Goal: Task Accomplishment & Management: Complete application form

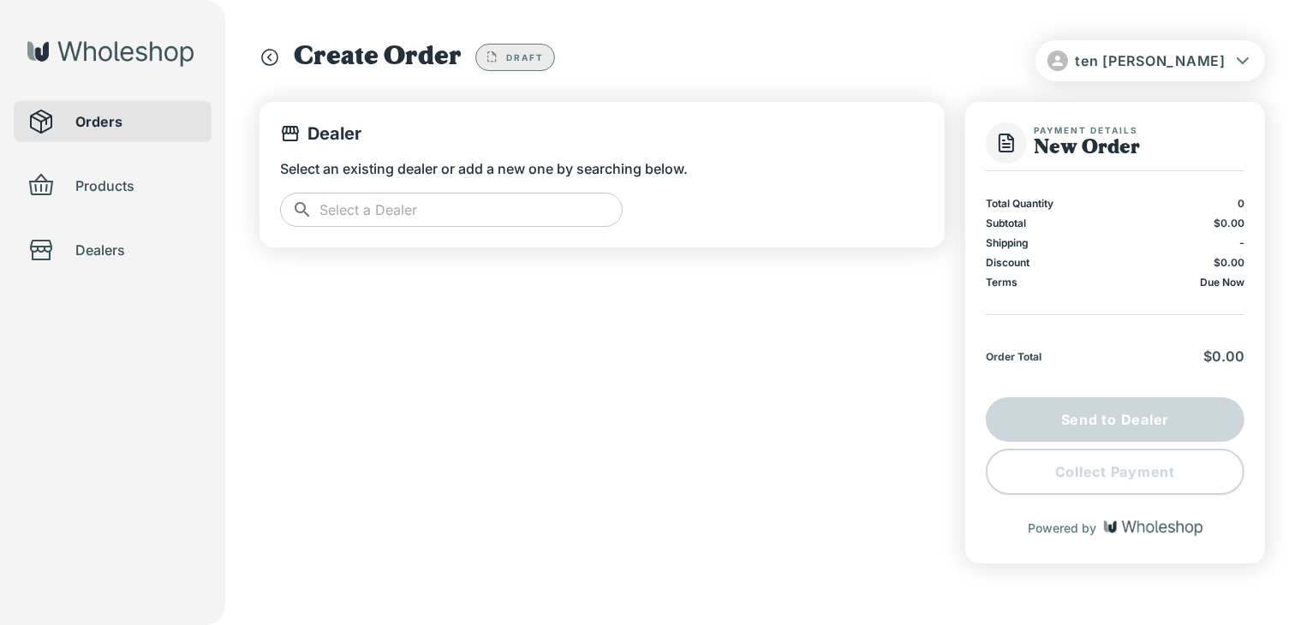
click at [500, 218] on input "text" at bounding box center [470, 210] width 303 height 34
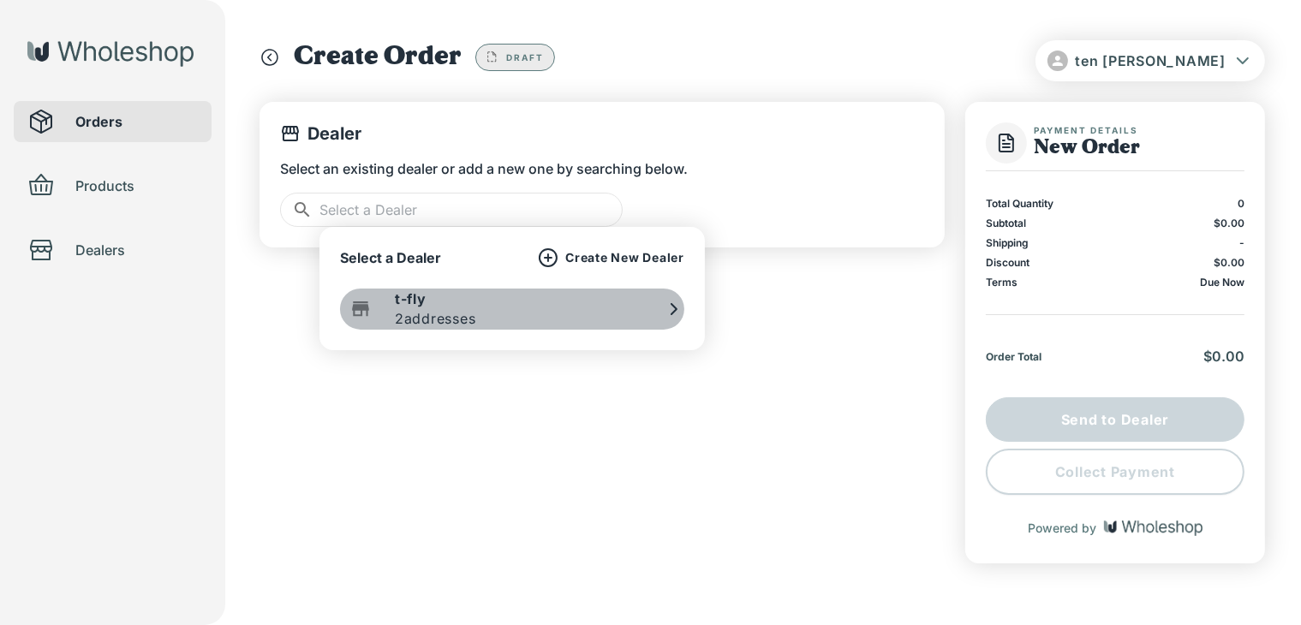
click at [394, 304] on div "t-fly 2 addresses" at bounding box center [408, 309] width 136 height 41
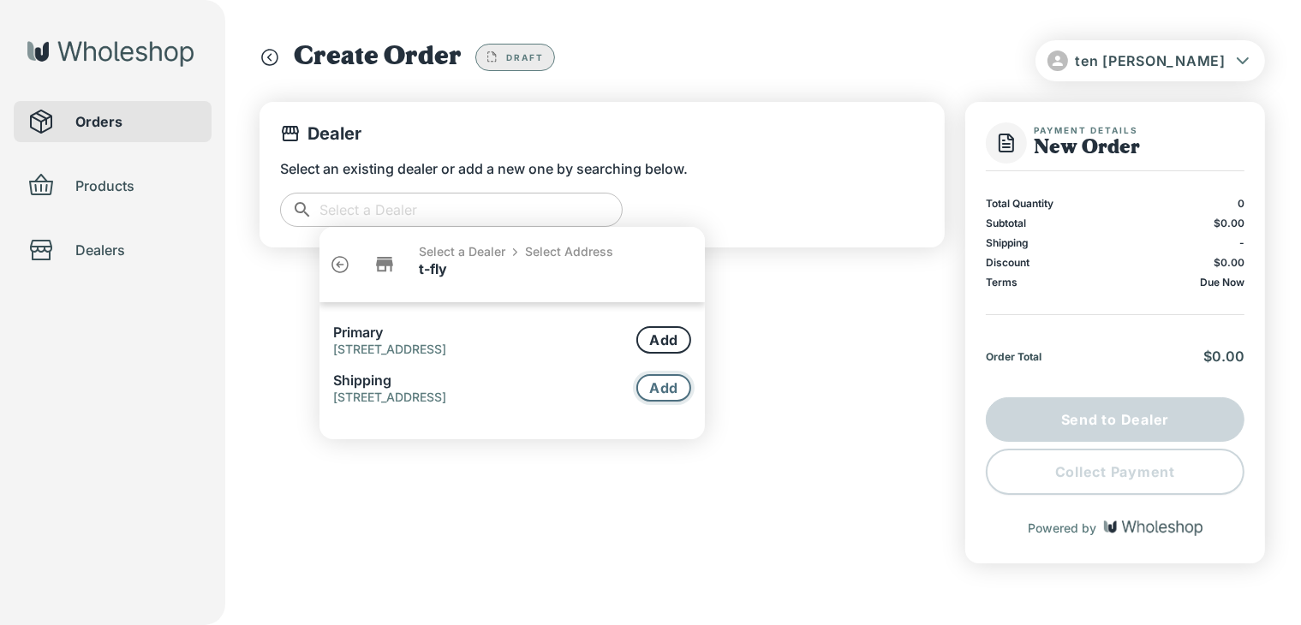
click at [651, 390] on button "Add" at bounding box center [663, 387] width 55 height 27
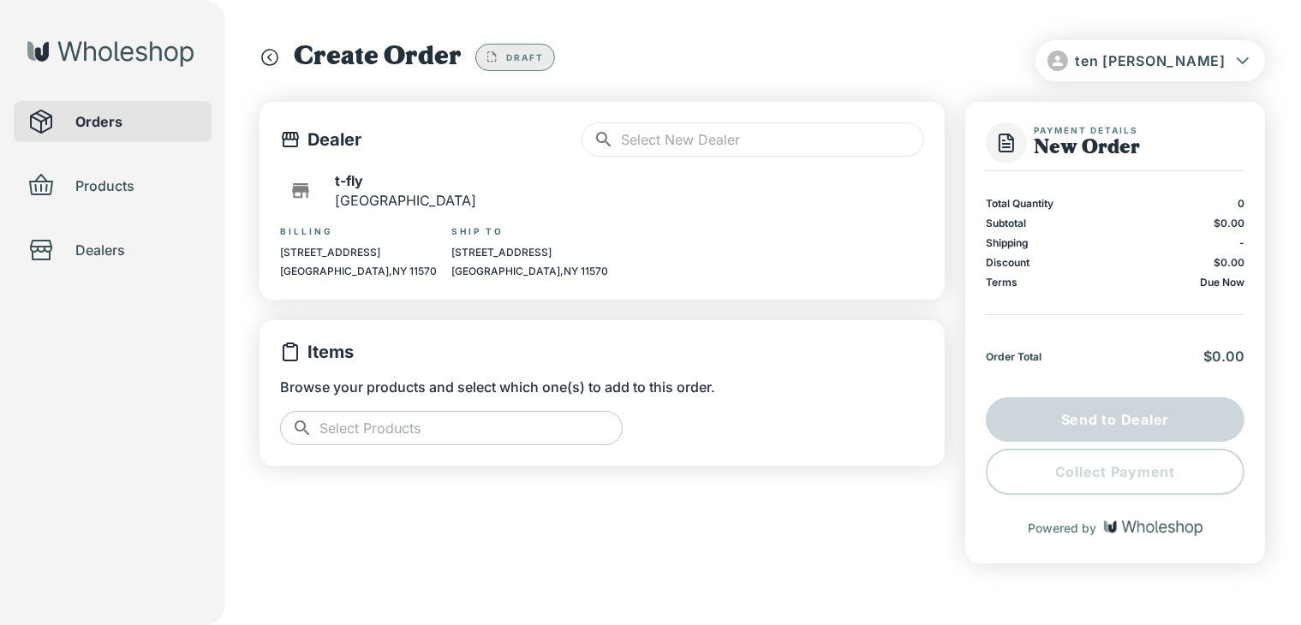
click at [486, 431] on input "text" at bounding box center [470, 428] width 303 height 34
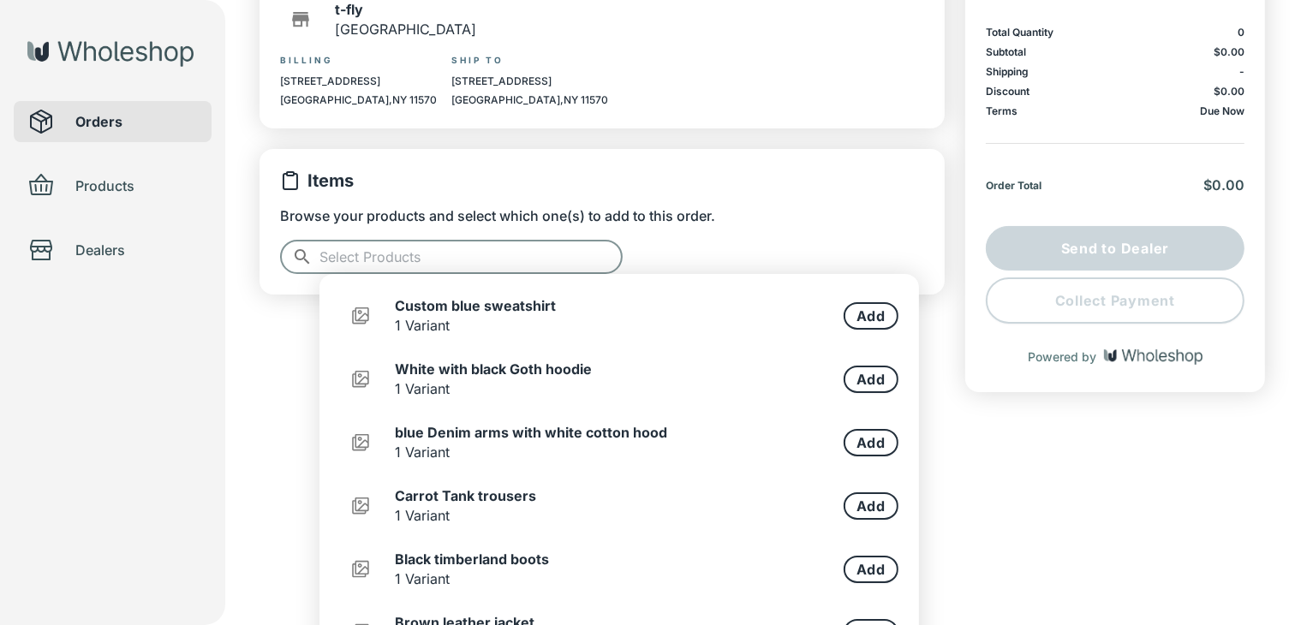
scroll to position [247, 0]
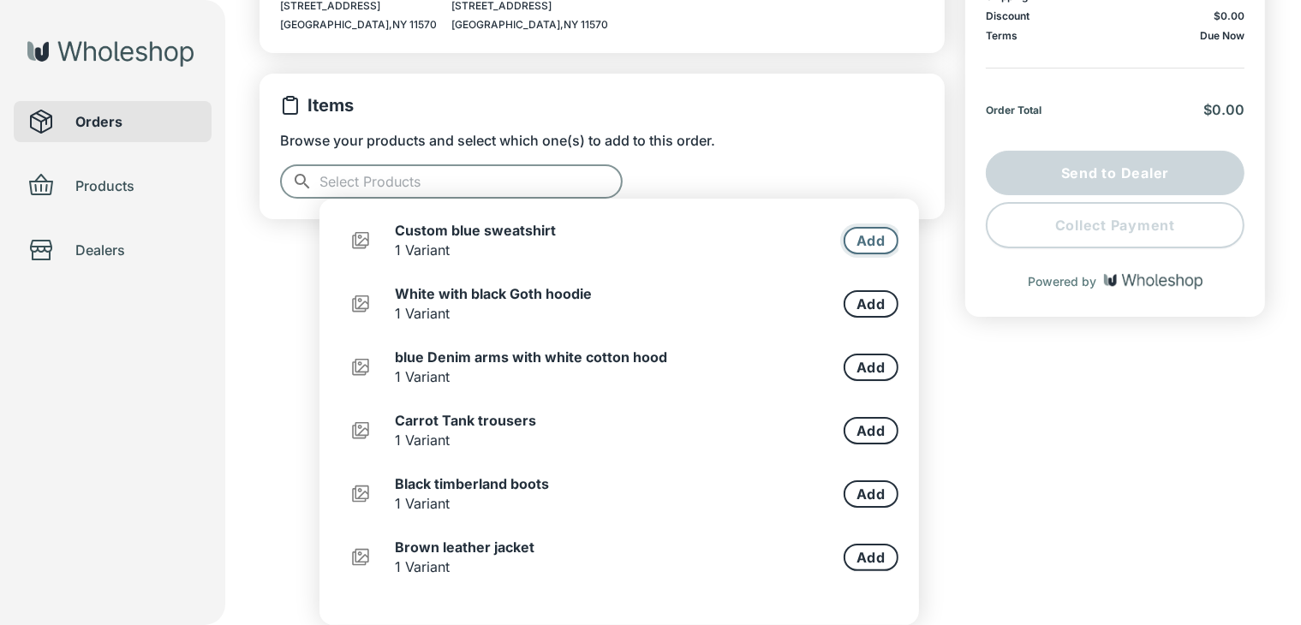
click at [856, 239] on button "Add" at bounding box center [871, 240] width 55 height 27
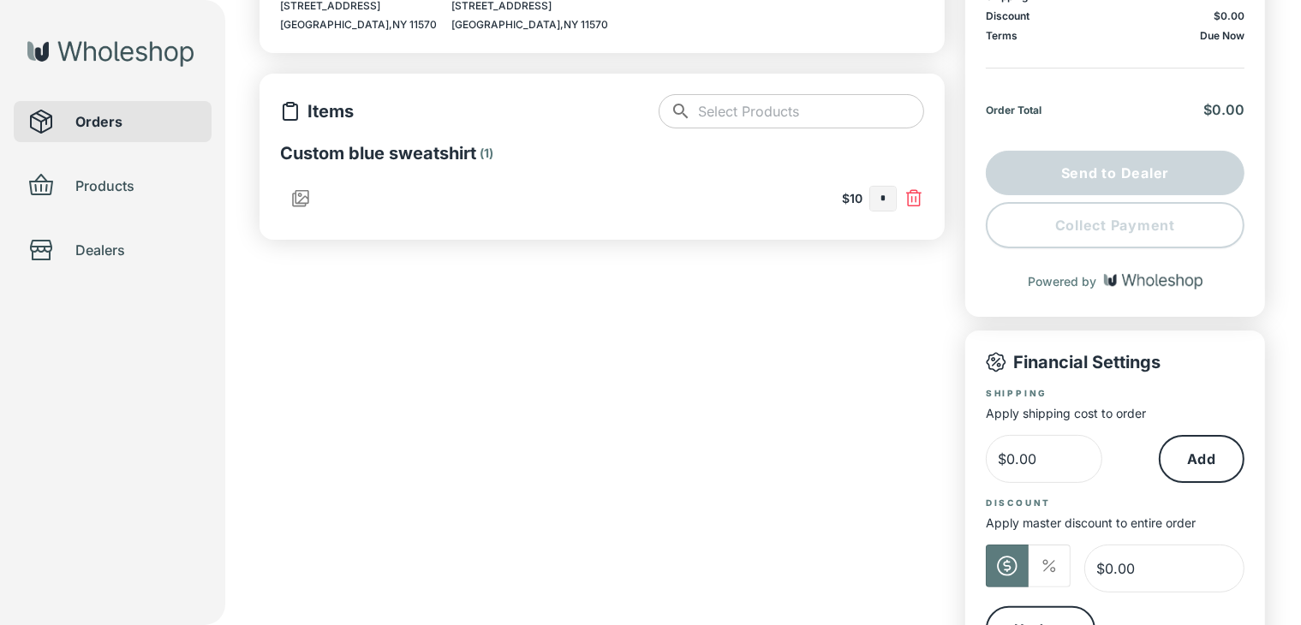
click at [842, 120] on input "text" at bounding box center [811, 111] width 226 height 34
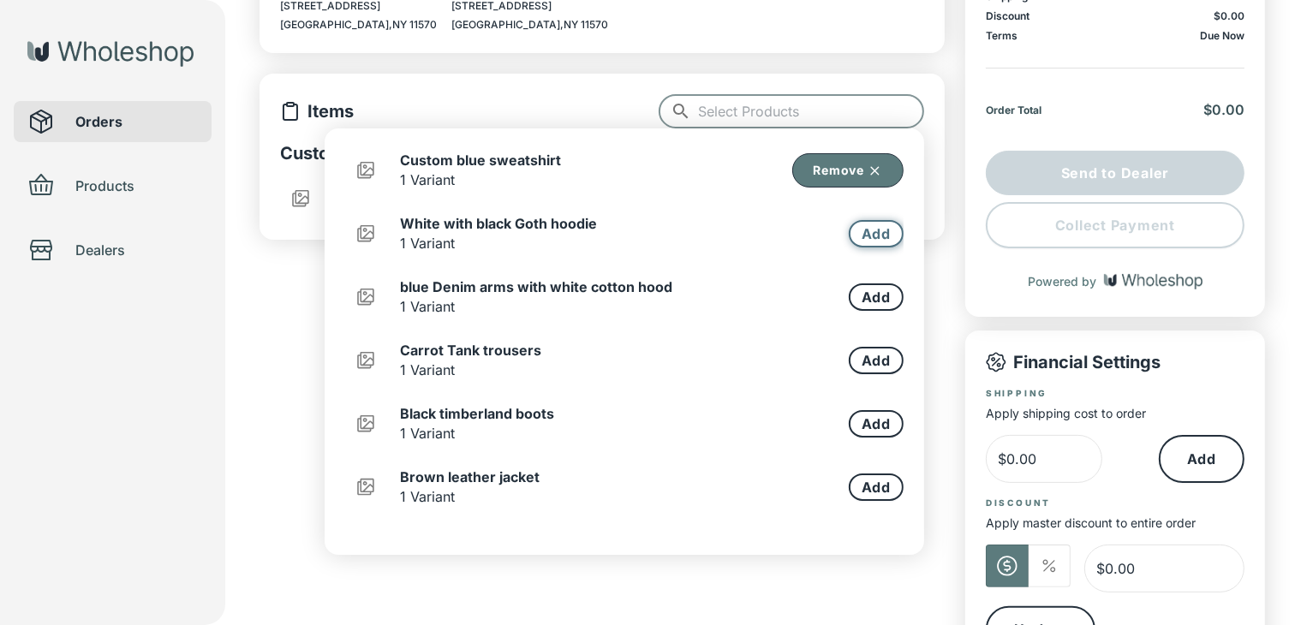
type input "*"
click at [849, 227] on button "Add" at bounding box center [876, 233] width 55 height 27
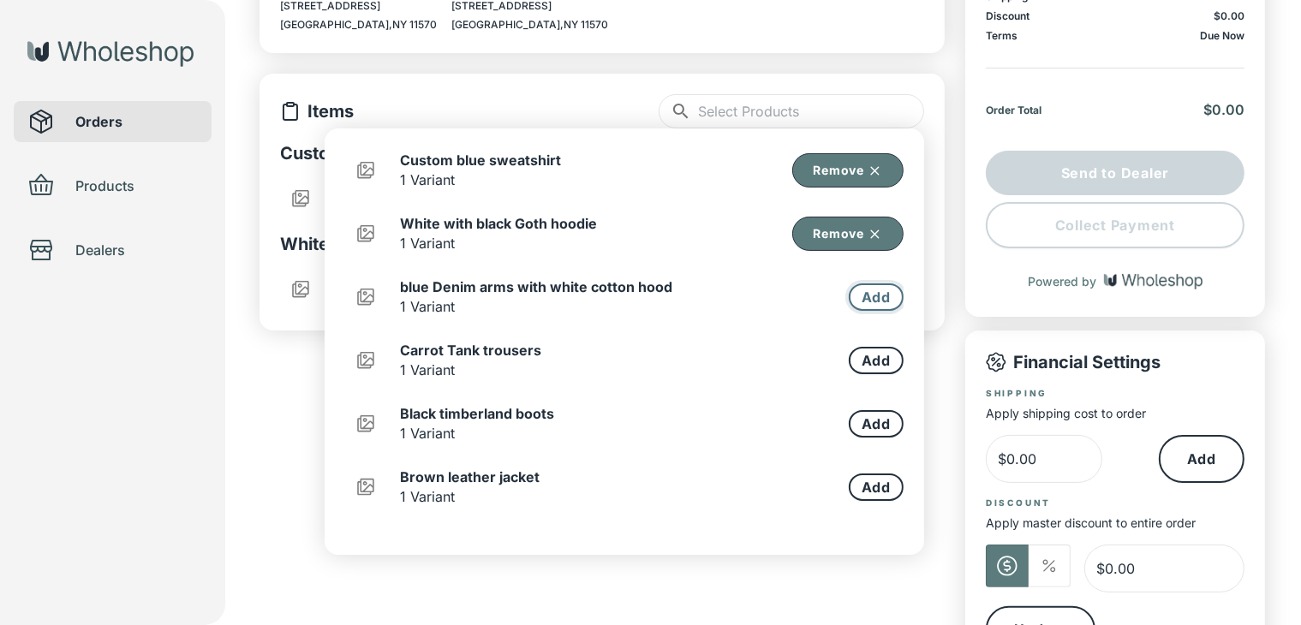
click at [856, 298] on button "Add" at bounding box center [876, 296] width 55 height 27
click at [850, 367] on button "Add" at bounding box center [876, 360] width 55 height 27
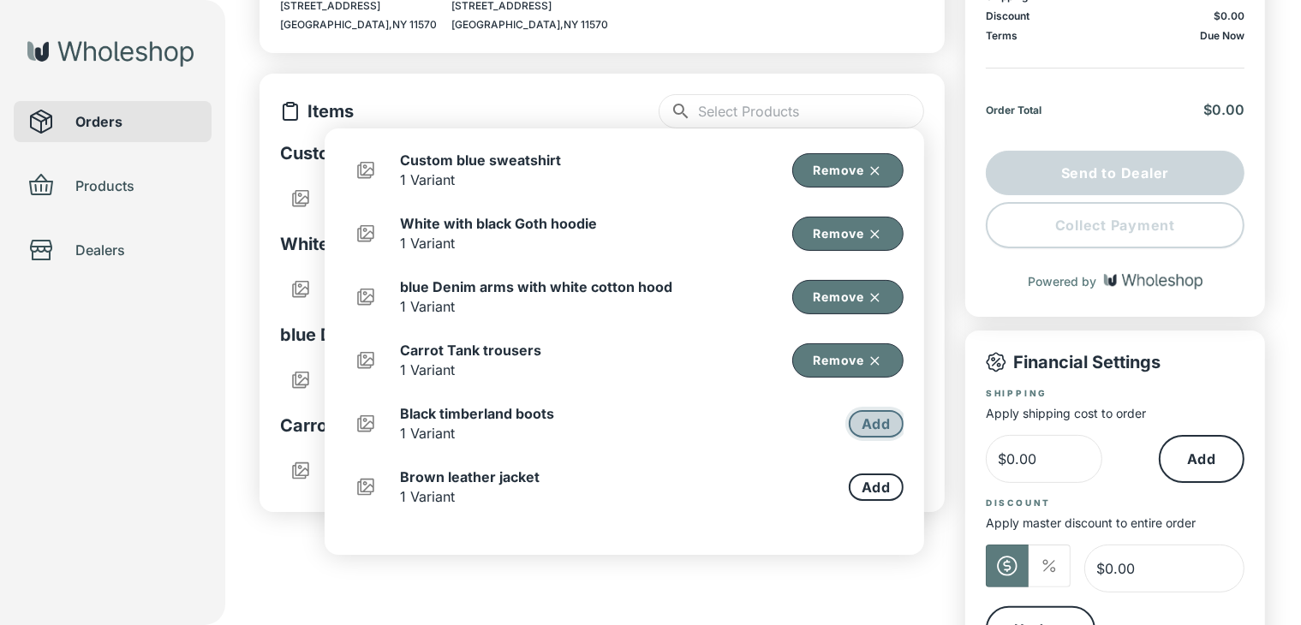
click at [849, 410] on button "Add" at bounding box center [876, 423] width 55 height 27
click at [871, 488] on button "Add" at bounding box center [876, 487] width 55 height 27
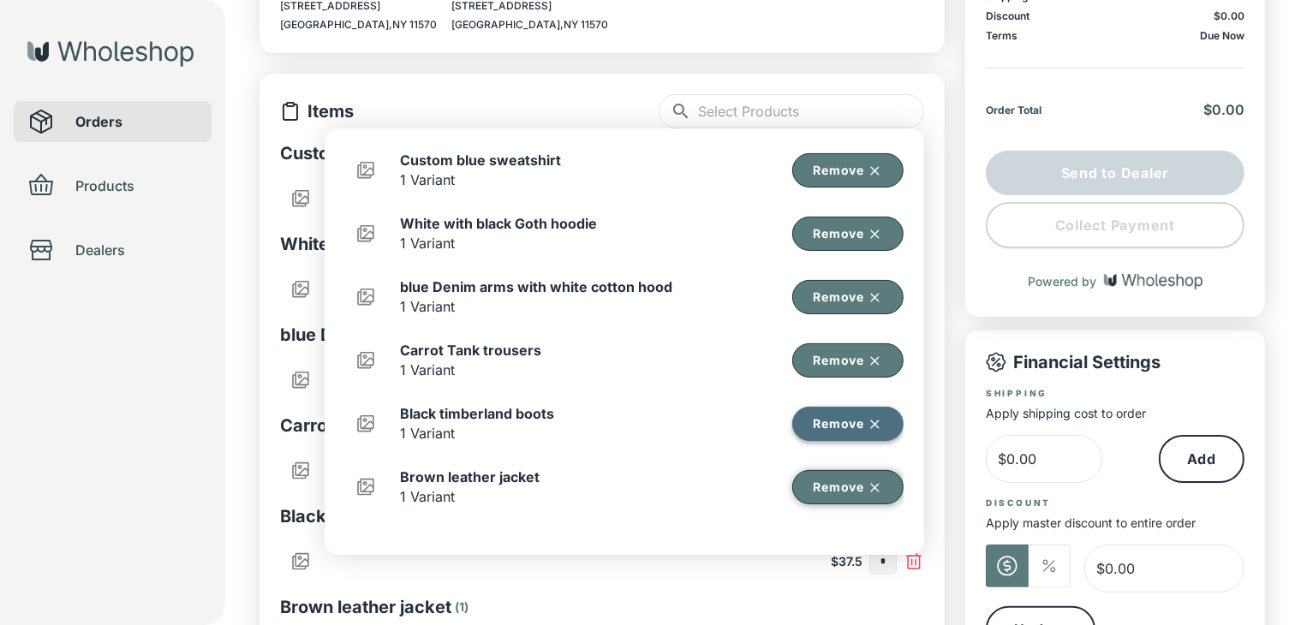
scroll to position [227, 0]
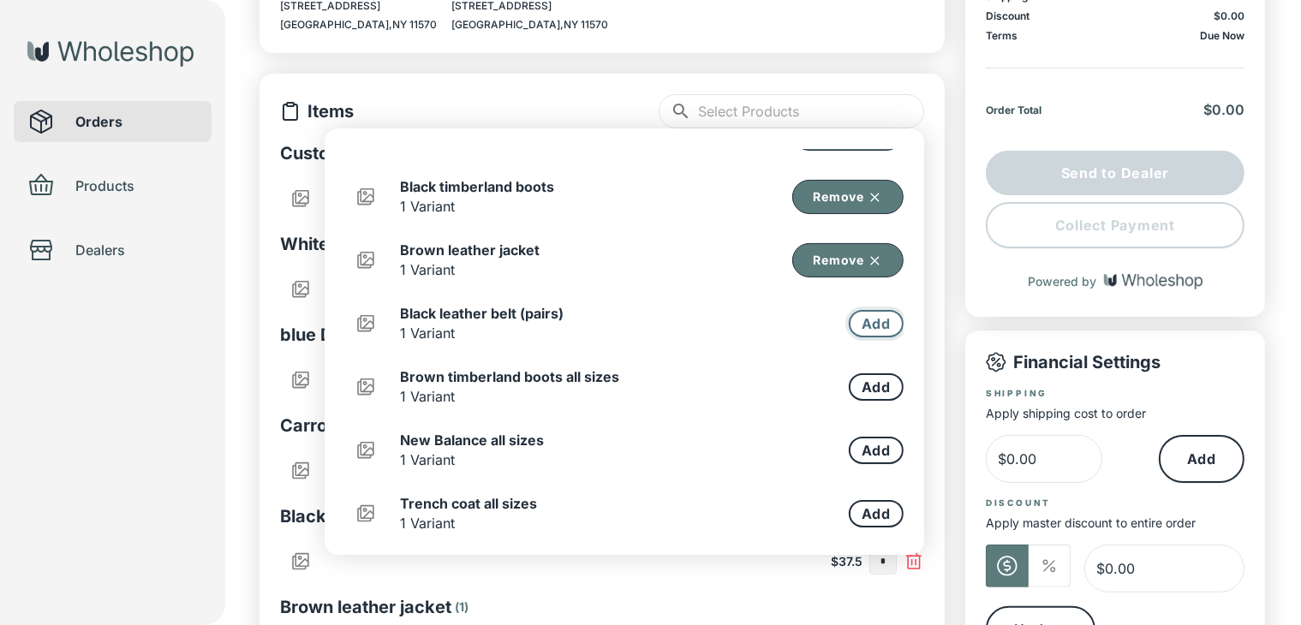
click at [849, 313] on button "Add" at bounding box center [876, 323] width 55 height 27
click at [849, 394] on button "Add" at bounding box center [876, 386] width 55 height 27
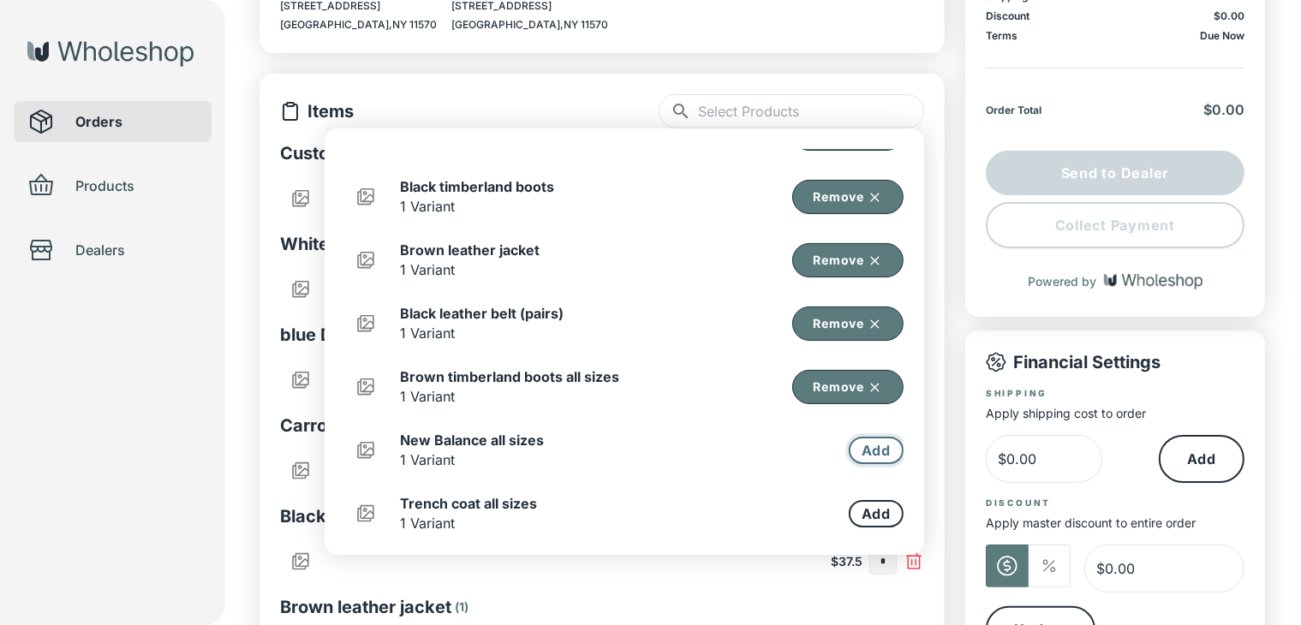
click at [849, 439] on button "Add" at bounding box center [876, 450] width 55 height 27
click at [849, 506] on button "Add" at bounding box center [876, 513] width 55 height 27
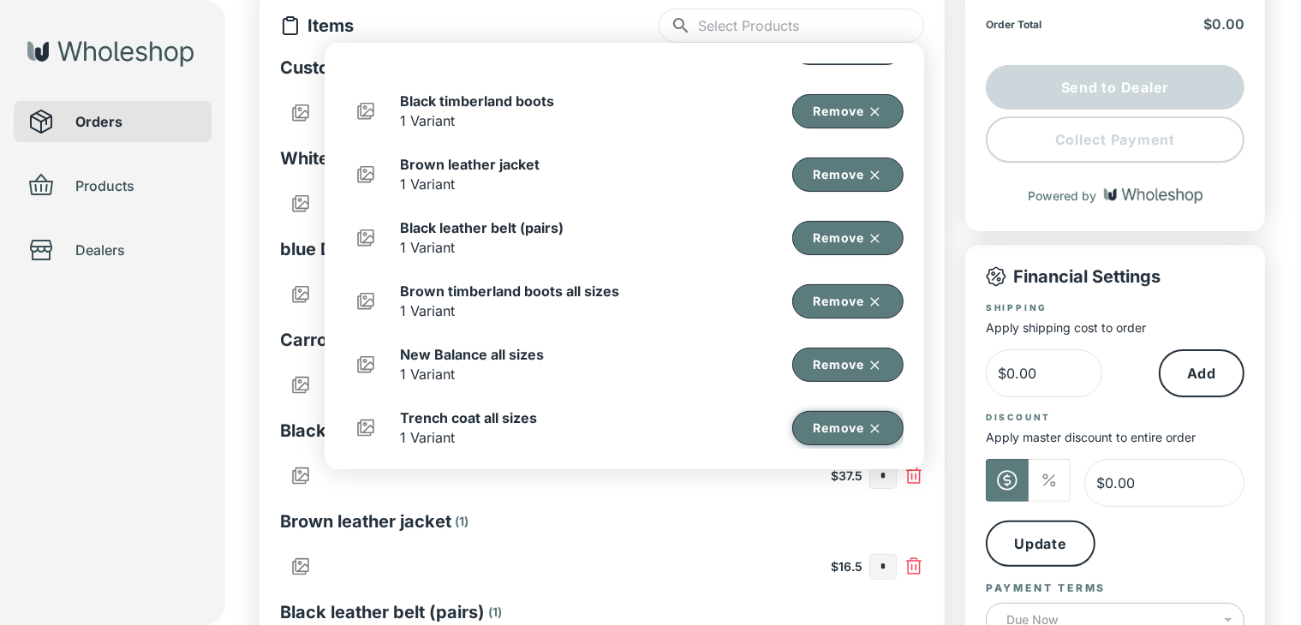
scroll to position [247, 0]
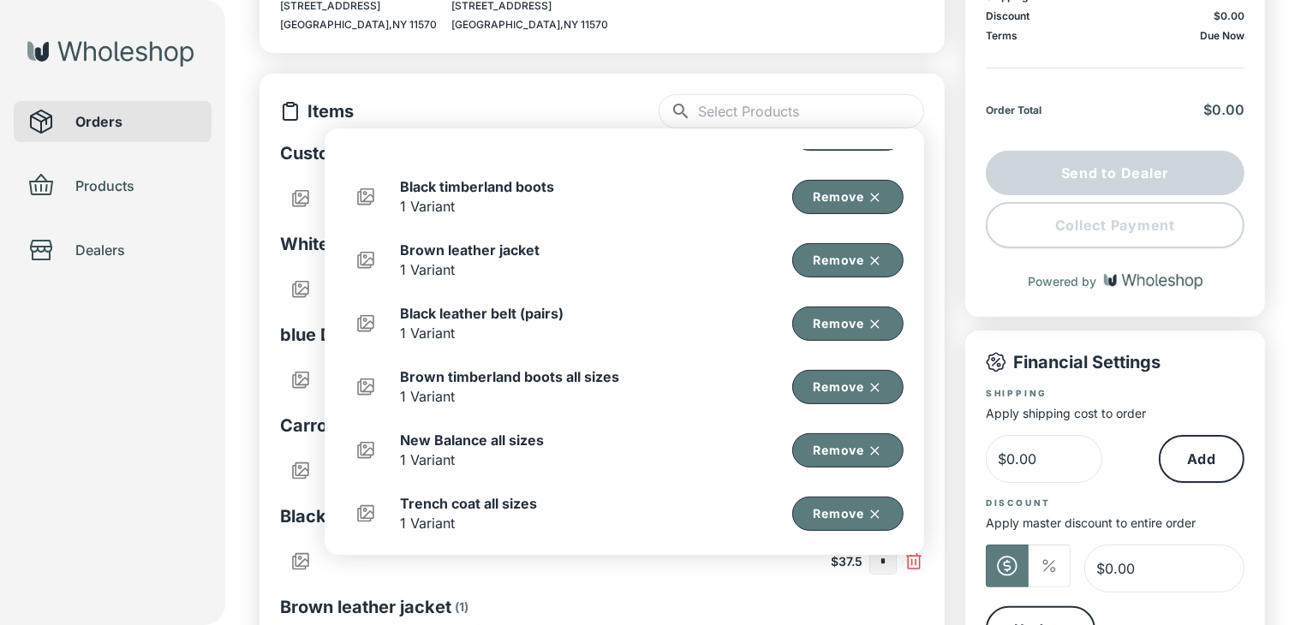
click at [178, 418] on div "Orders Products Dealers" at bounding box center [112, 312] width 225 height 625
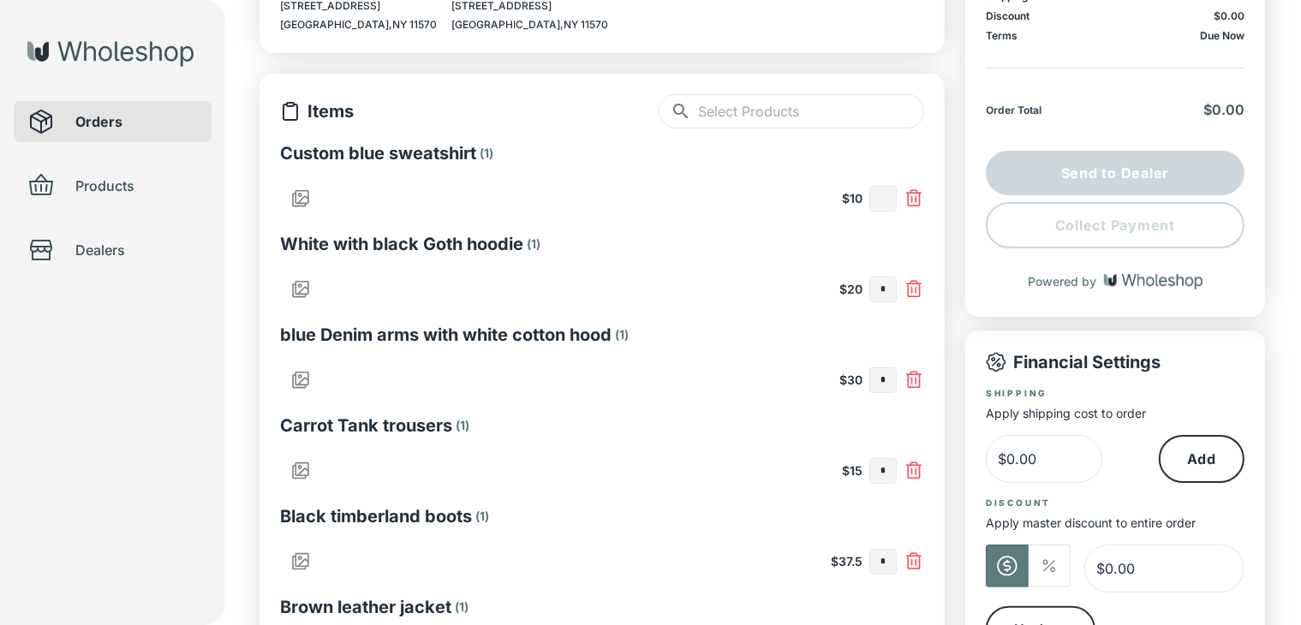
click at [884, 206] on input "text" at bounding box center [883, 199] width 26 height 24
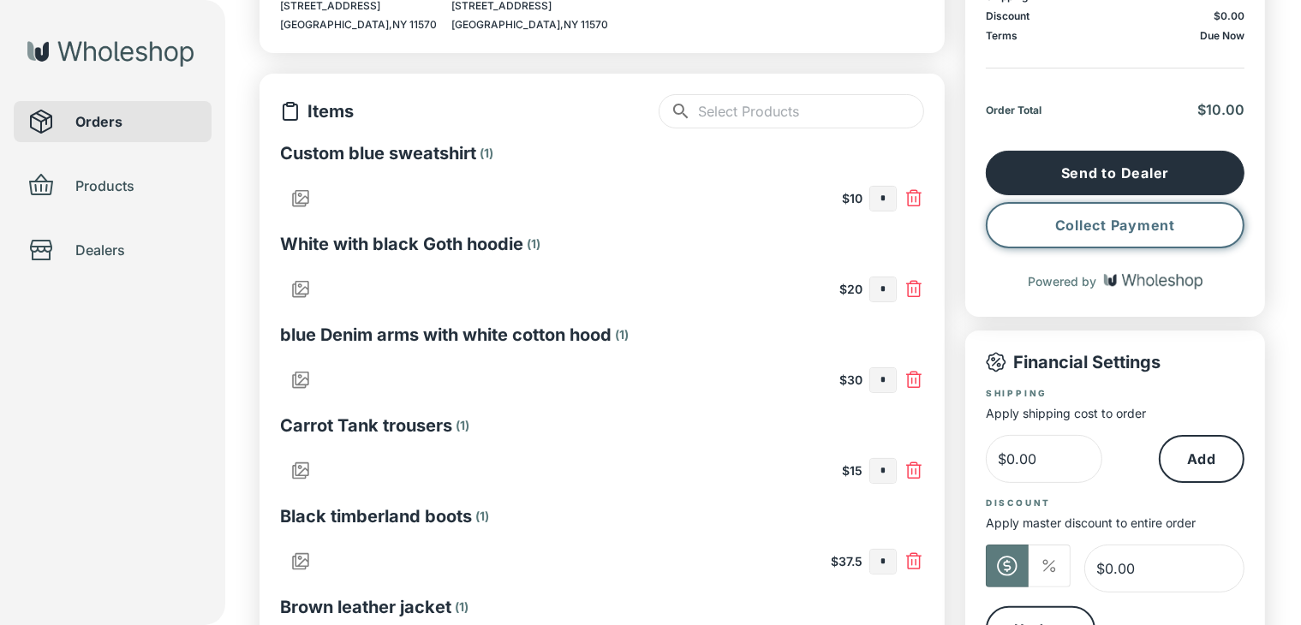
type input "*"
click at [1041, 217] on button "Collect Payment" at bounding box center [1115, 225] width 259 height 46
click at [886, 201] on input "*" at bounding box center [883, 199] width 26 height 24
type input "*"
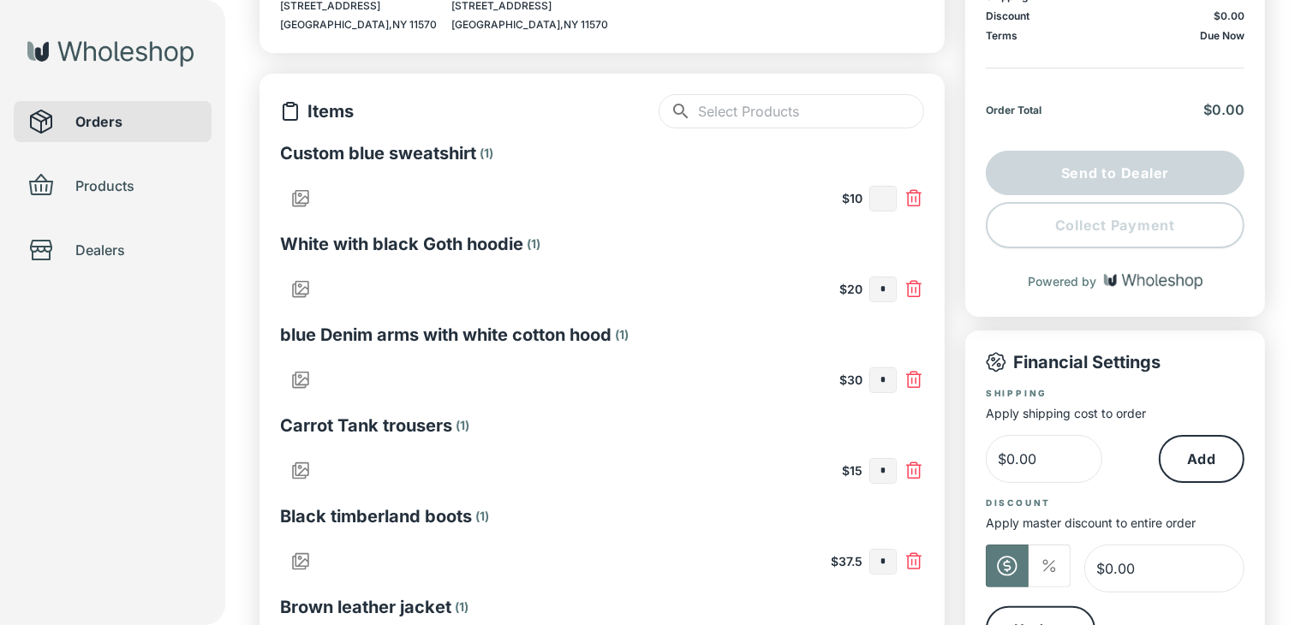
type input "*"
click at [889, 289] on input "text" at bounding box center [883, 289] width 26 height 24
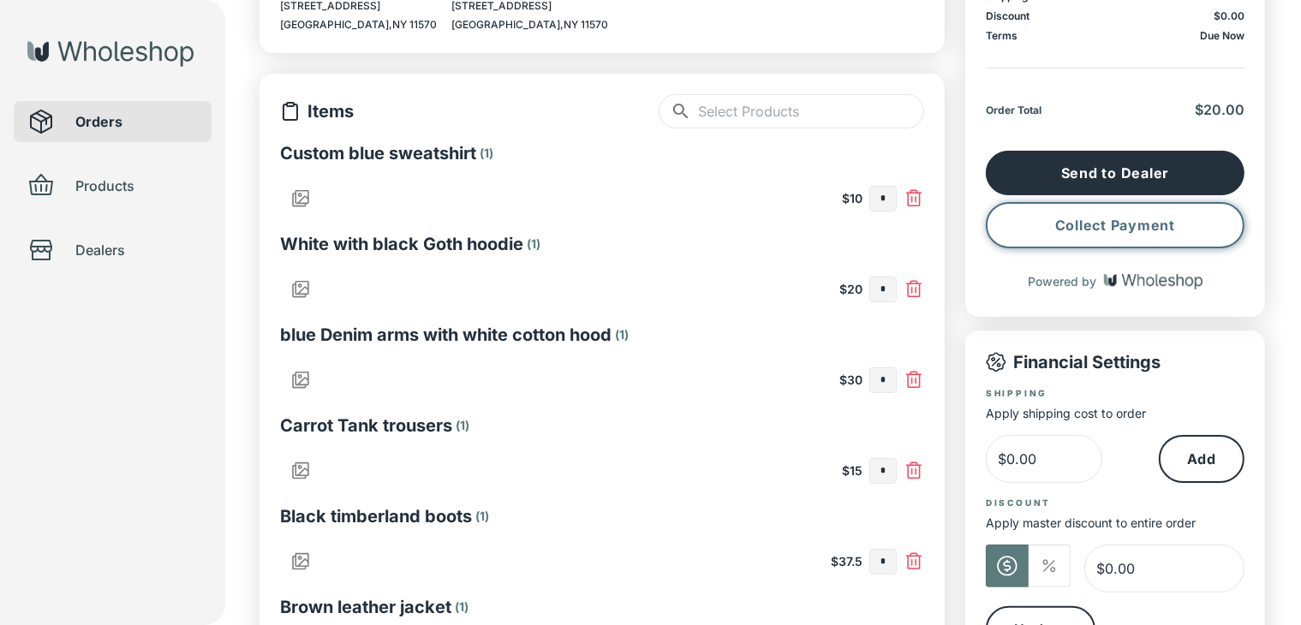
type input "*"
click at [1151, 217] on button "Collect Payment" at bounding box center [1115, 225] width 259 height 46
click at [892, 291] on input "*" at bounding box center [883, 289] width 26 height 24
type input "*"
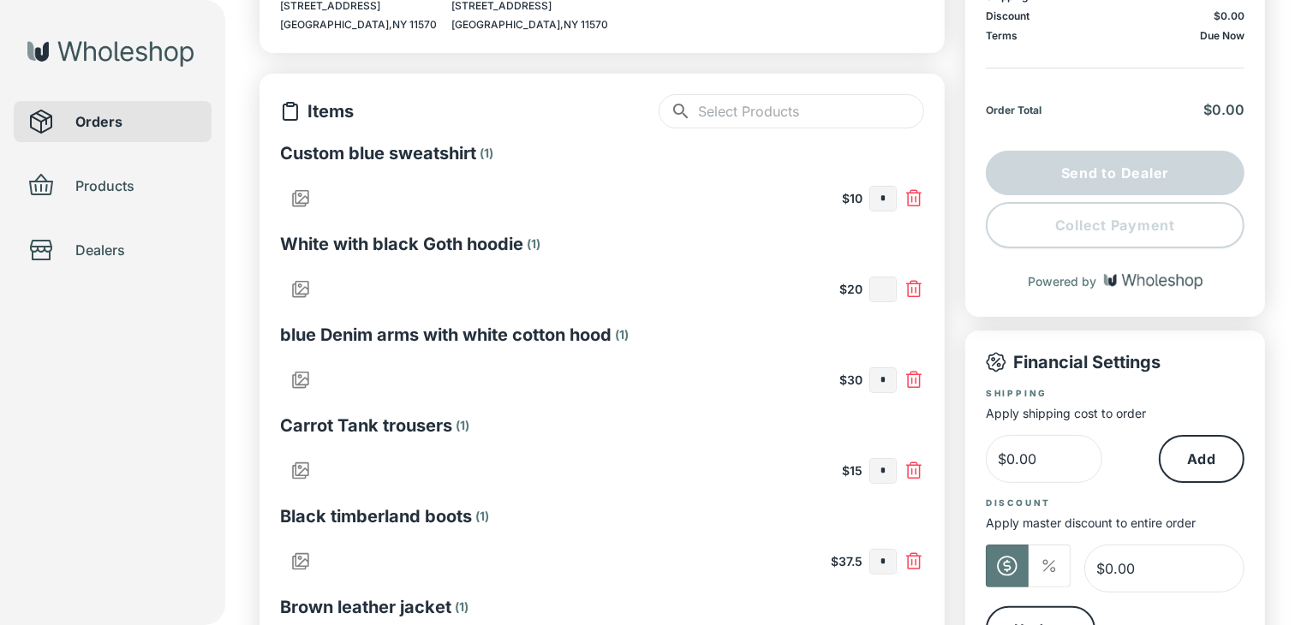
type input "*"
click at [880, 381] on input "text" at bounding box center [883, 380] width 26 height 24
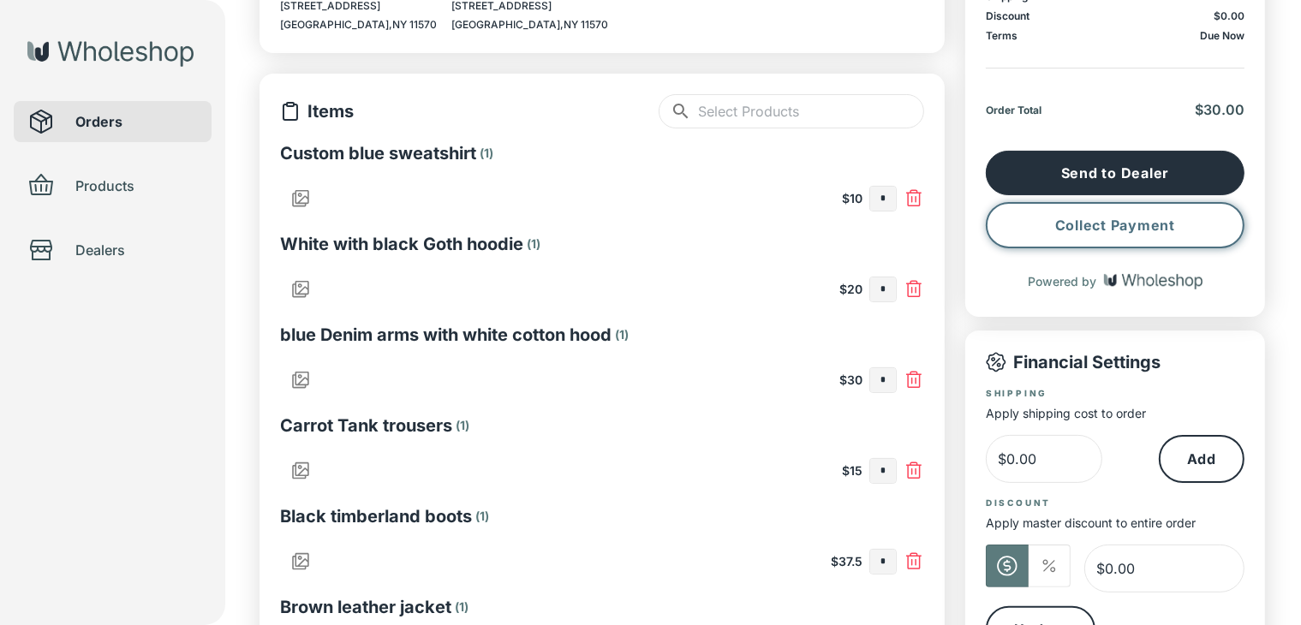
type input "*"
click at [1052, 226] on button "Collect Payment" at bounding box center [1115, 225] width 259 height 46
click at [894, 378] on input "*" at bounding box center [883, 380] width 26 height 24
type input "*"
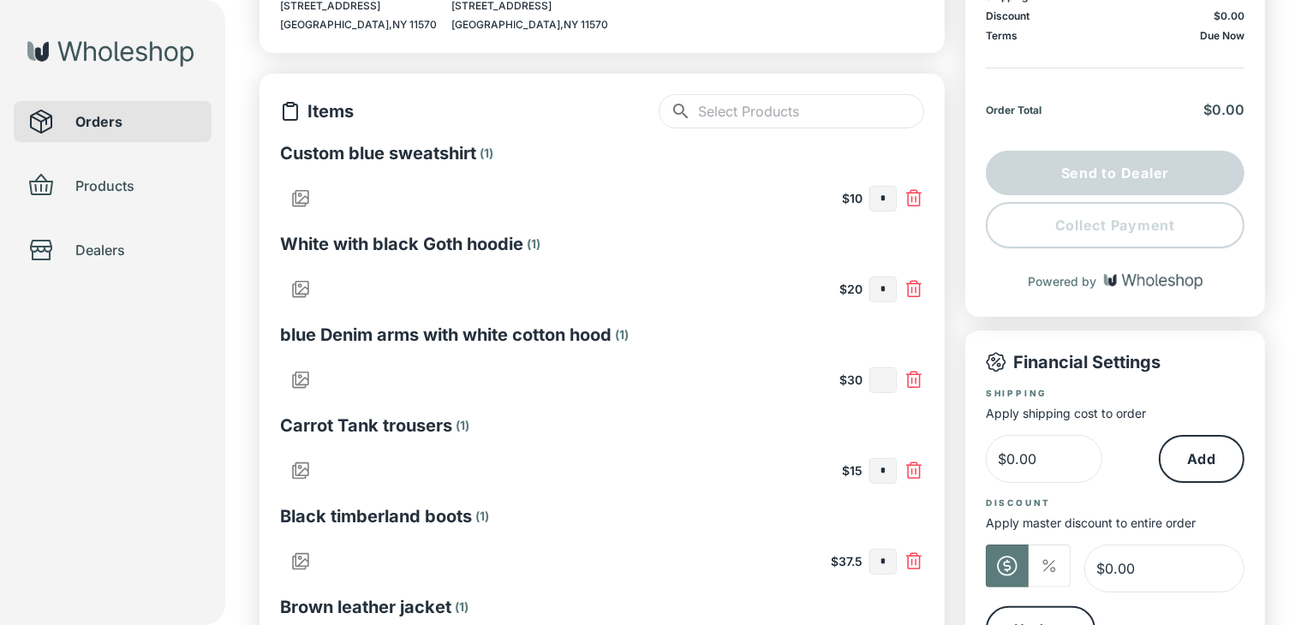
scroll to position [332, 0]
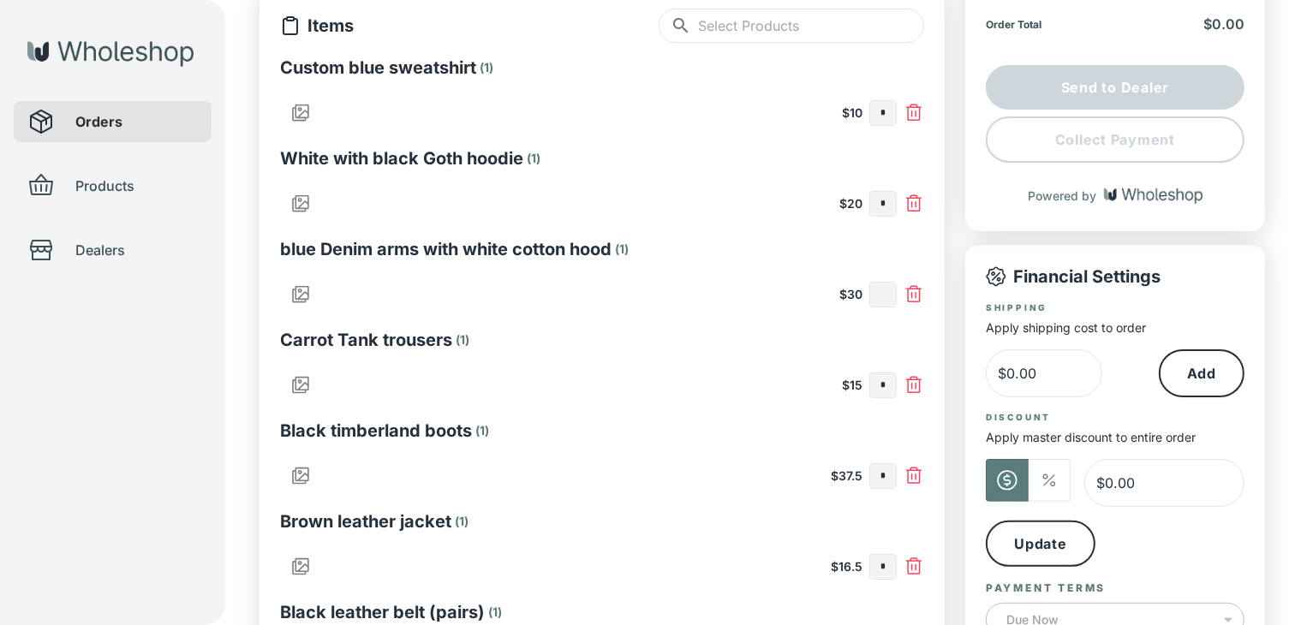
type input "*"
click at [879, 381] on input "text" at bounding box center [883, 385] width 26 height 24
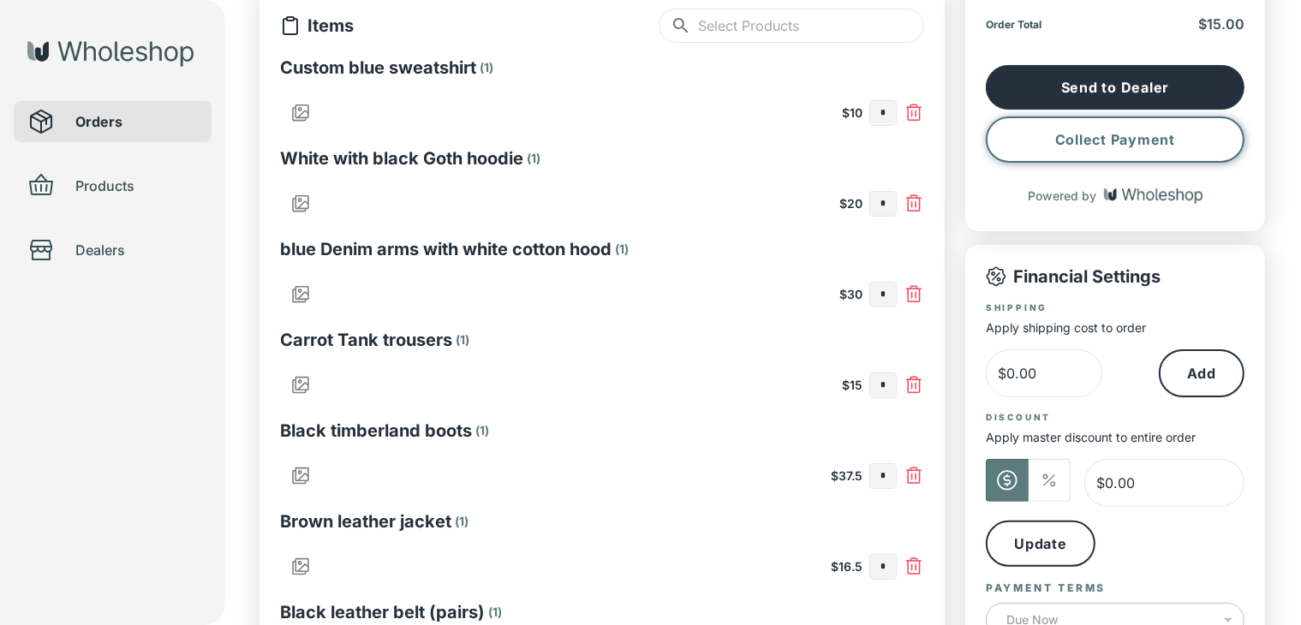
type input "*"
click at [1113, 133] on button "Collect Payment" at bounding box center [1115, 139] width 259 height 46
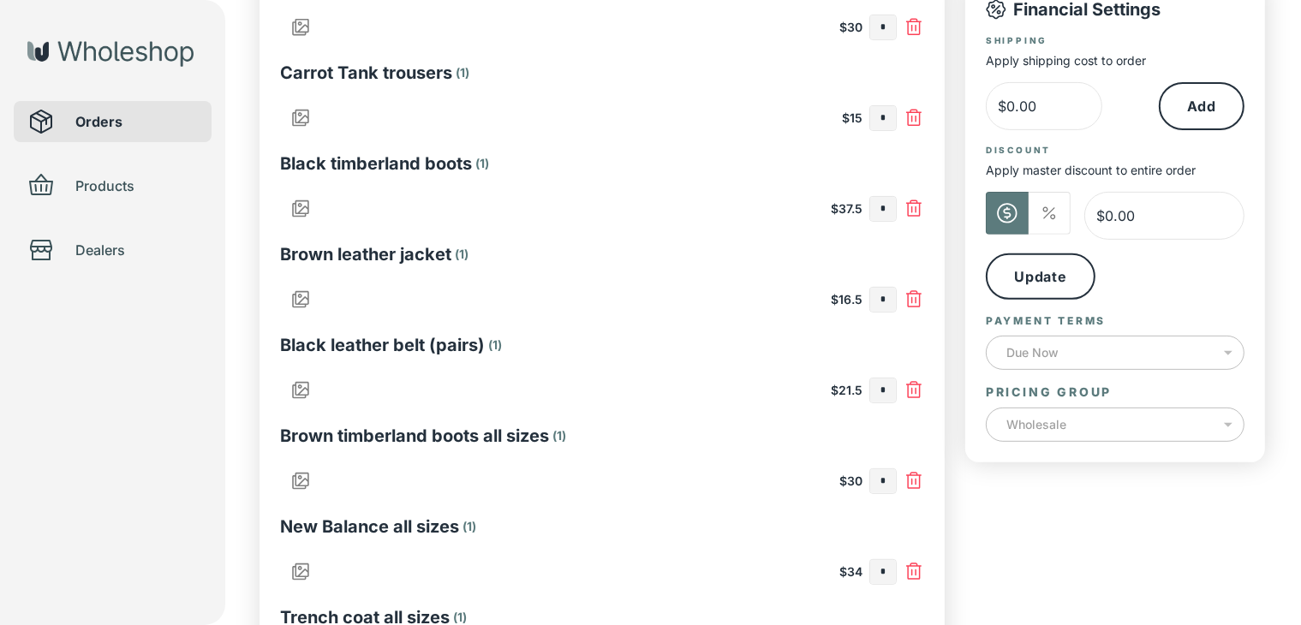
scroll to position [685, 0]
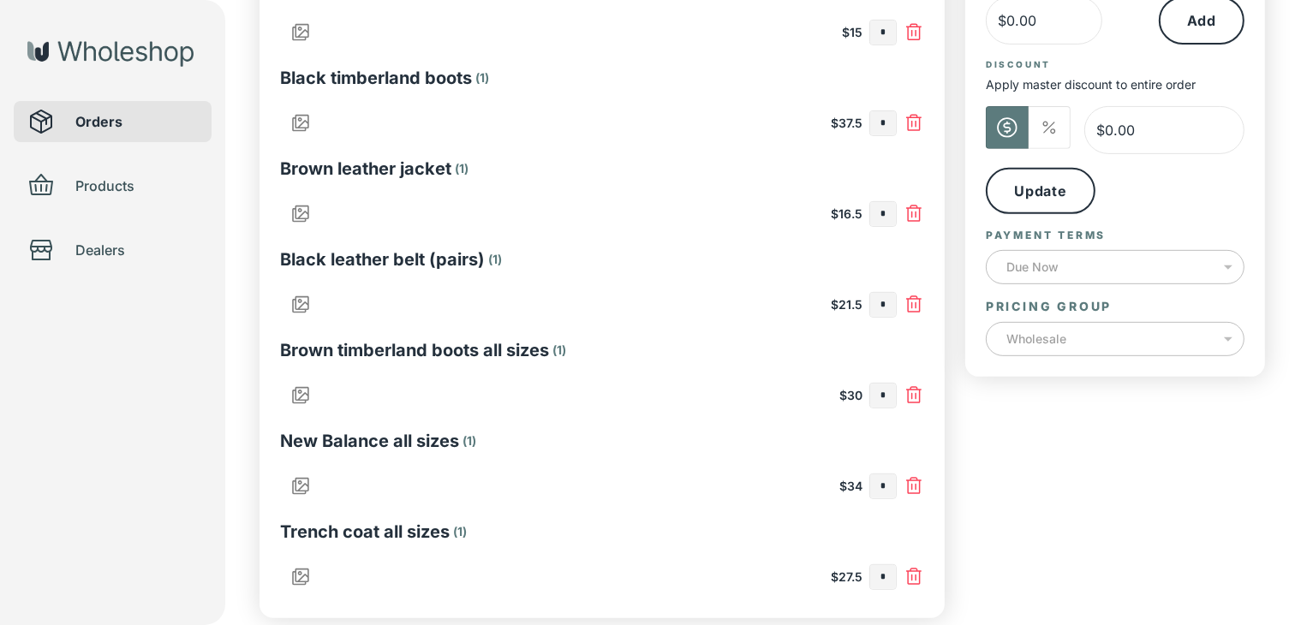
click at [881, 28] on input "*" at bounding box center [883, 33] width 26 height 24
type input "*"
click at [889, 124] on input "text" at bounding box center [883, 123] width 26 height 24
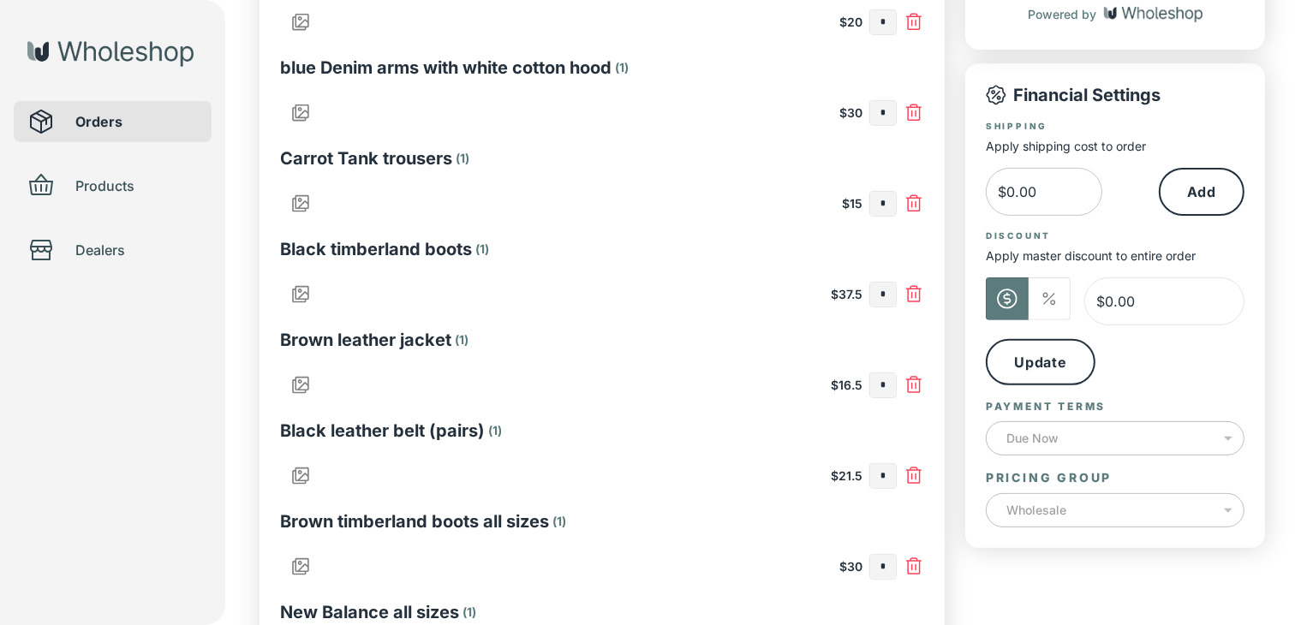
scroll to position [257, 0]
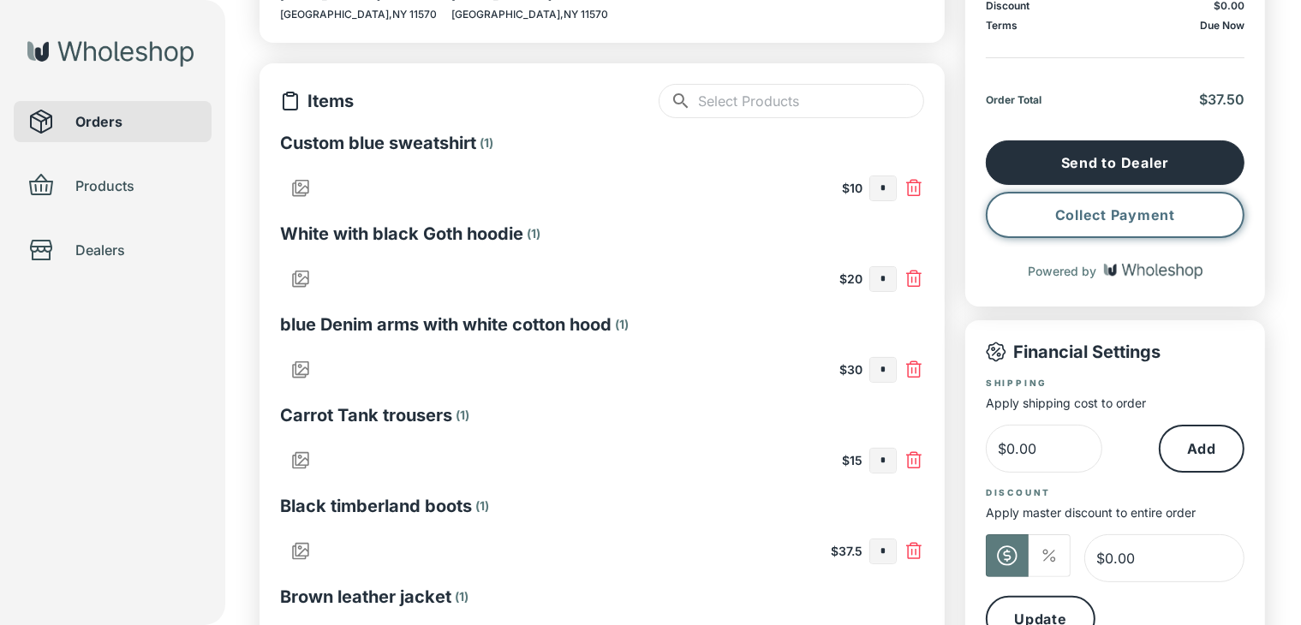
type input "*"
click at [1158, 212] on button "Collect Payment" at bounding box center [1115, 215] width 259 height 46
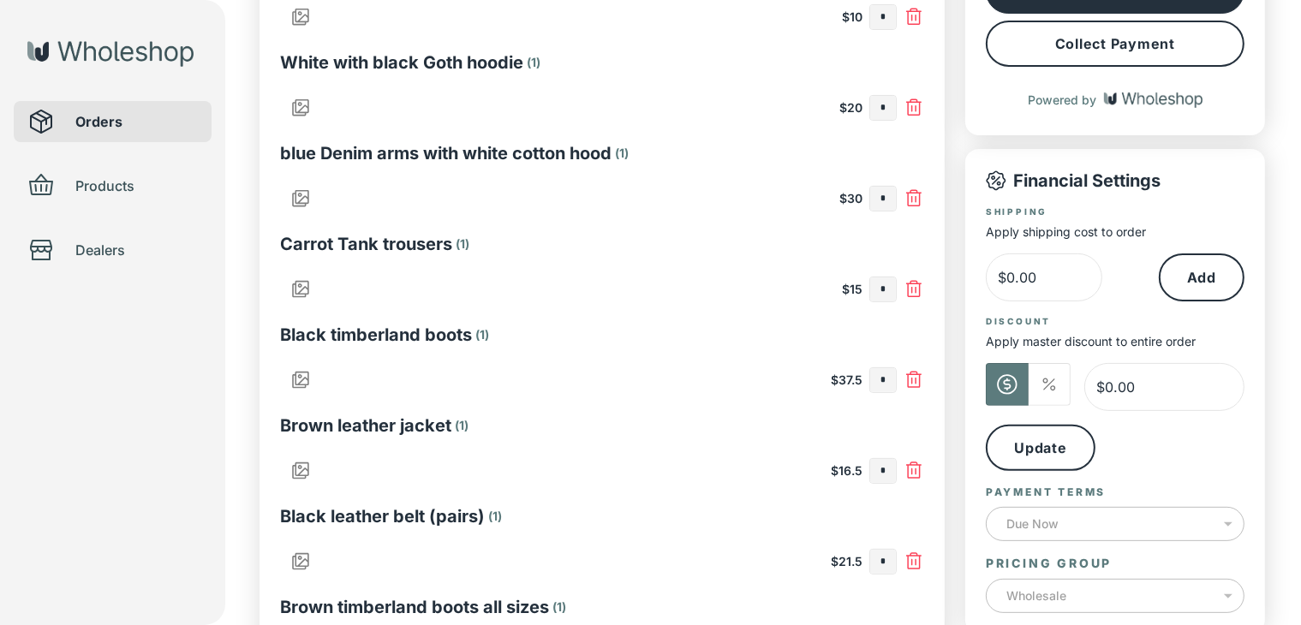
click at [884, 380] on input "*" at bounding box center [883, 380] width 26 height 24
type input "*"
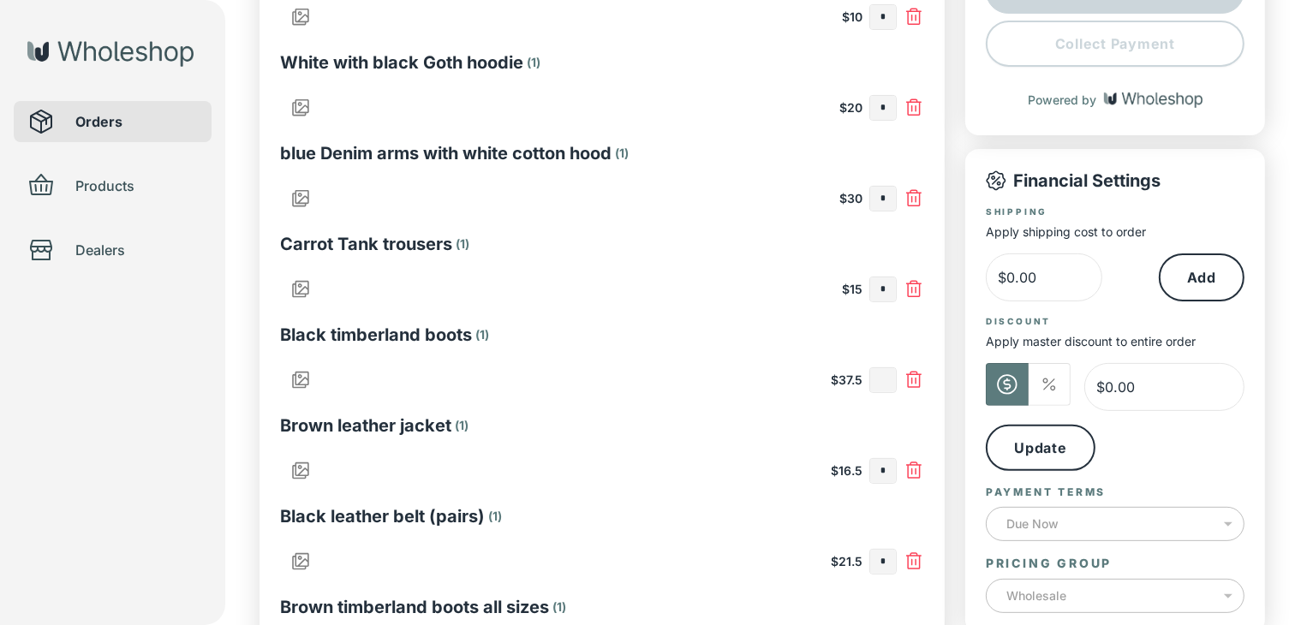
type input "*"
click at [894, 470] on input "text" at bounding box center [883, 471] width 26 height 24
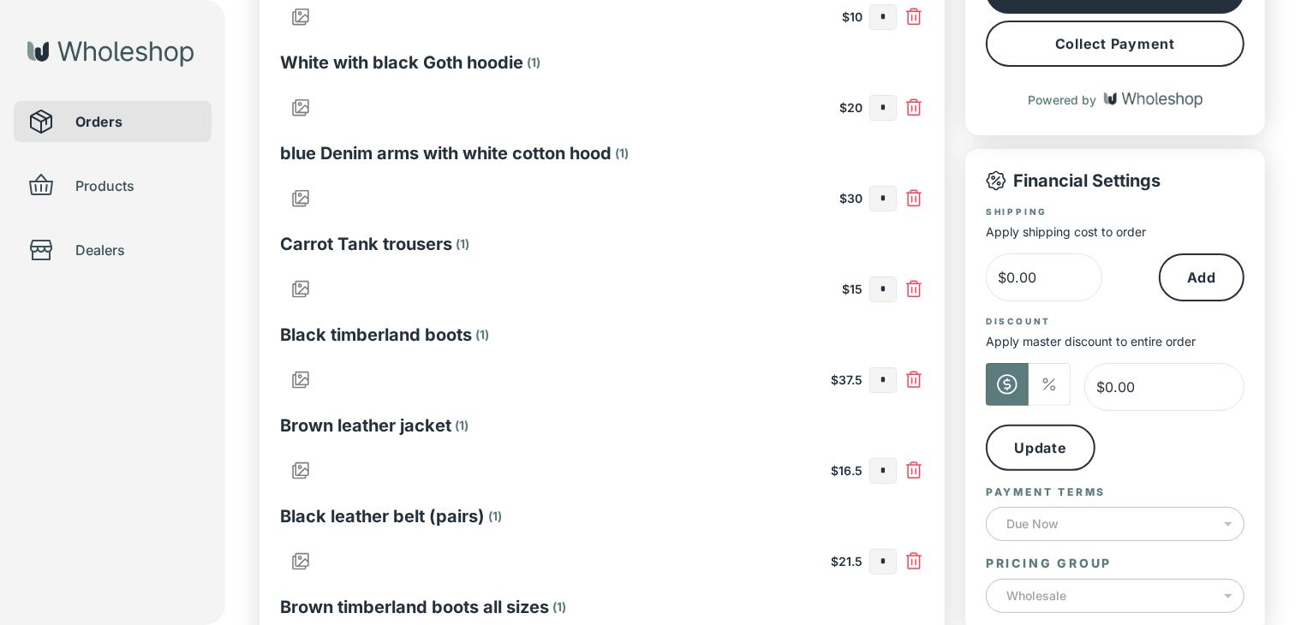
scroll to position [171, 0]
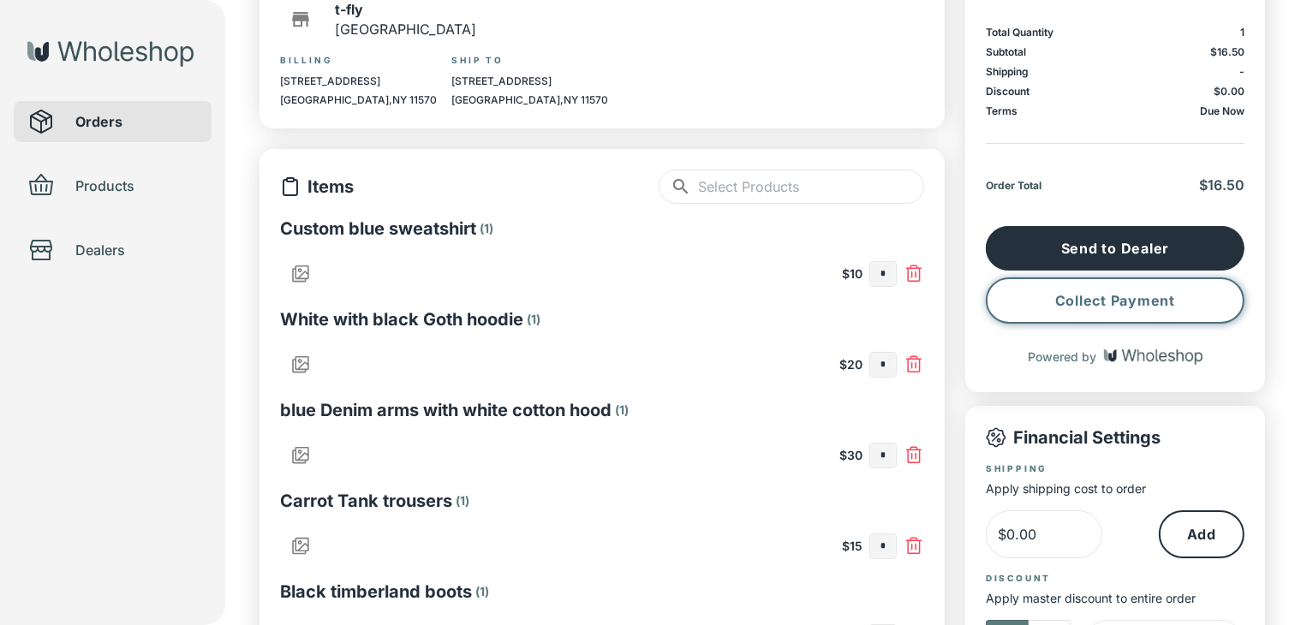
type input "*"
click at [1070, 312] on button "Collect Payment" at bounding box center [1115, 300] width 259 height 46
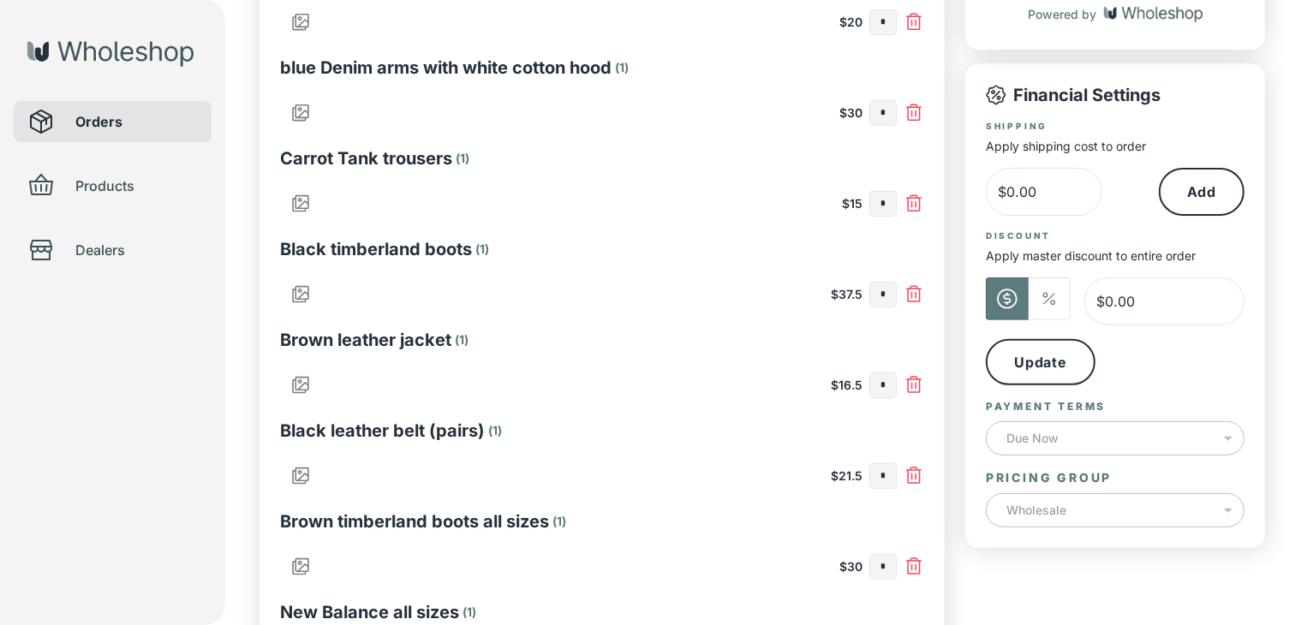
click at [887, 387] on input "*" at bounding box center [883, 385] width 26 height 24
type input "*"
click at [886, 472] on input "text" at bounding box center [883, 476] width 26 height 24
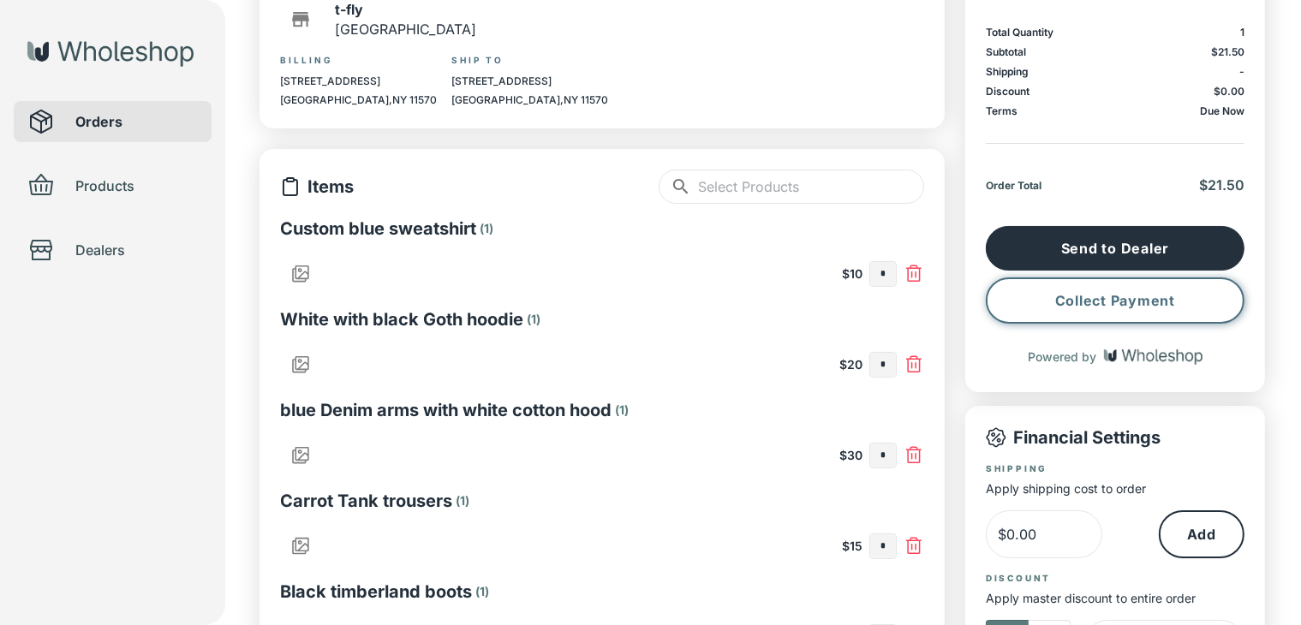
type input "*"
click at [1129, 313] on button "Collect Payment" at bounding box center [1115, 300] width 259 height 46
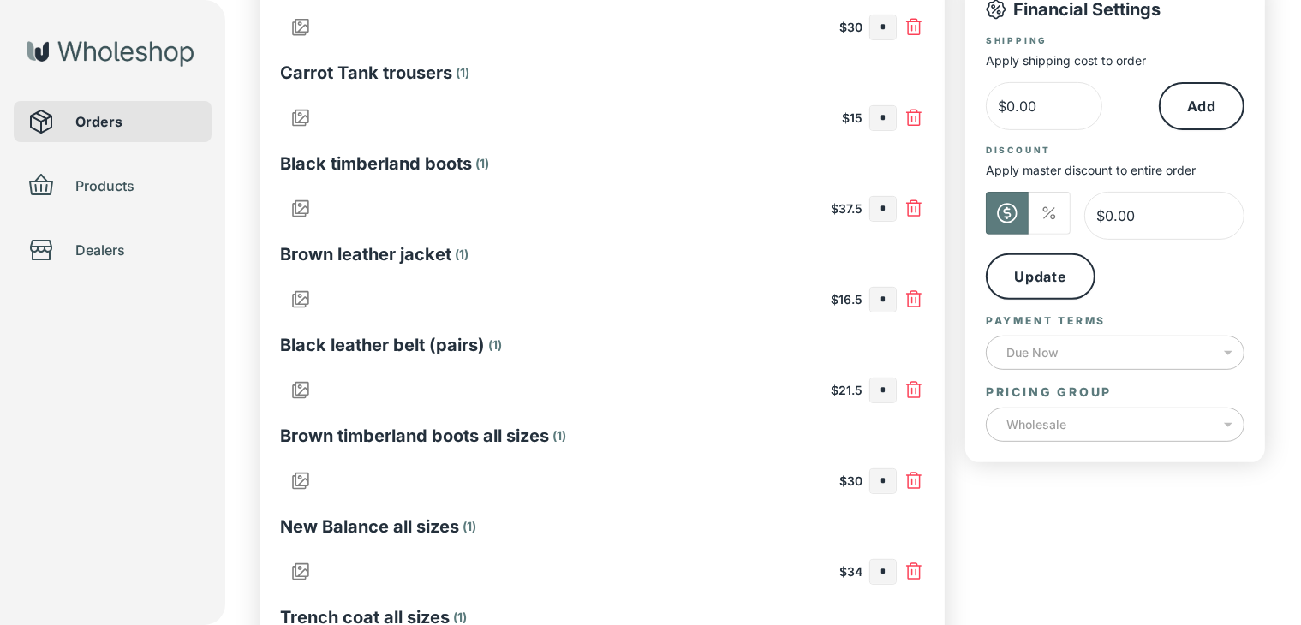
click at [891, 390] on input "*" at bounding box center [883, 391] width 26 height 24
type input "*"
click at [880, 485] on input "text" at bounding box center [883, 481] width 26 height 24
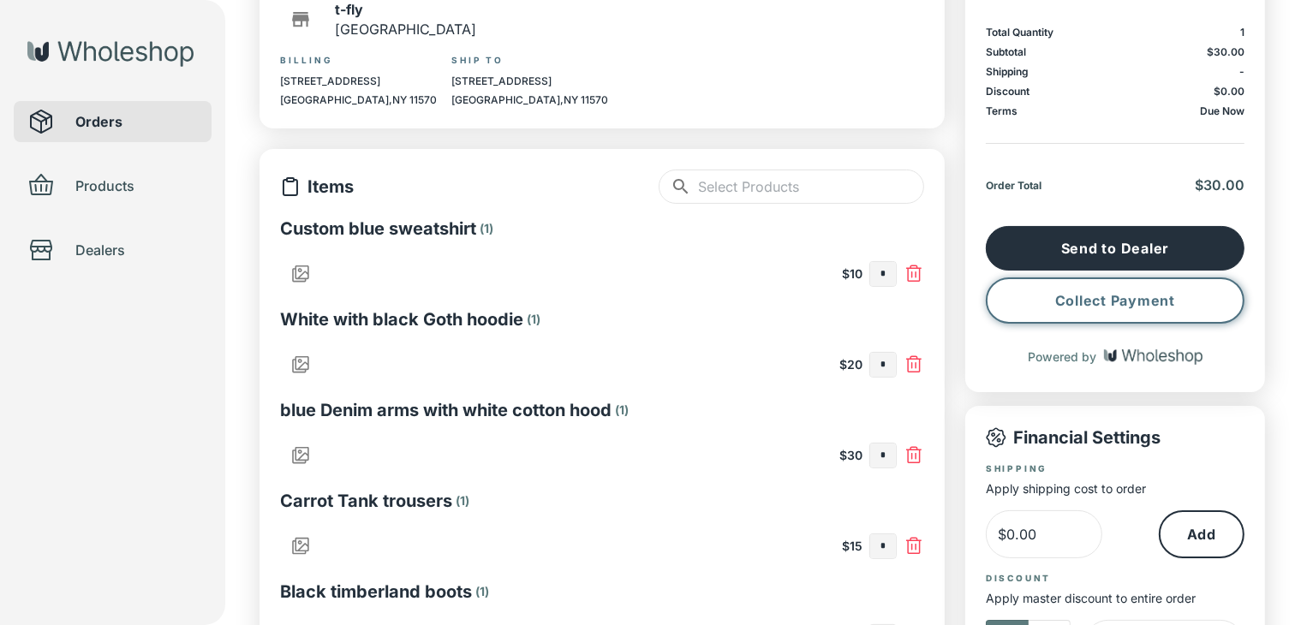
type input "*"
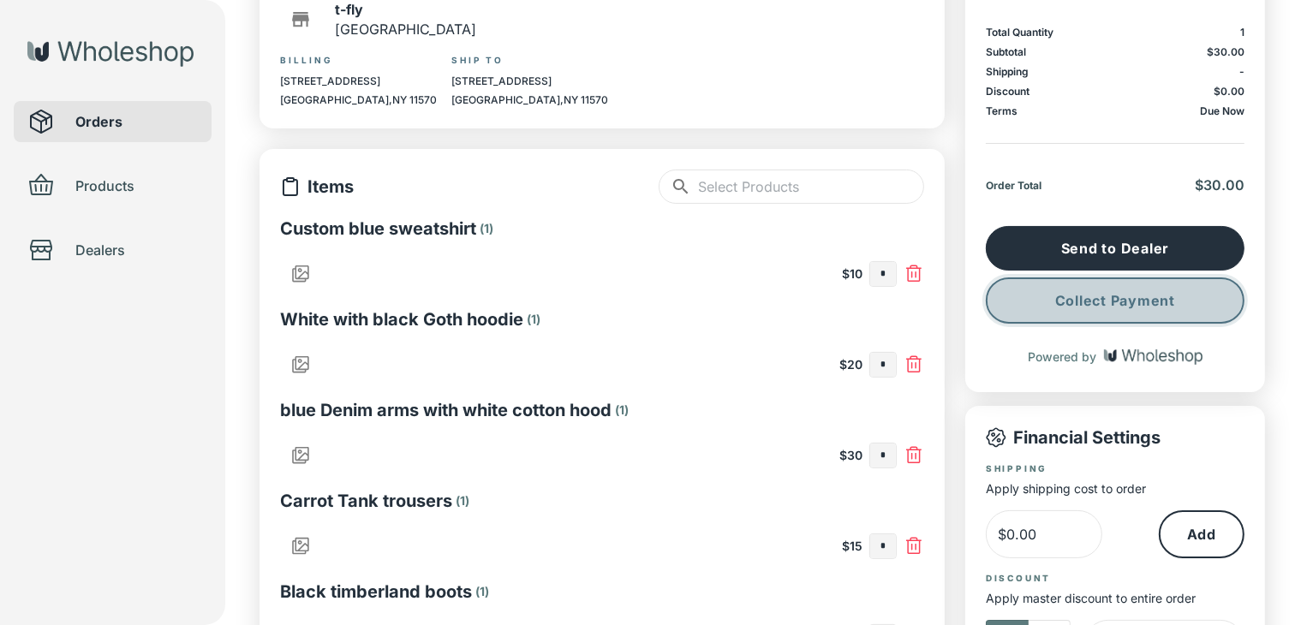
click at [1111, 309] on button "Collect Payment" at bounding box center [1115, 300] width 259 height 46
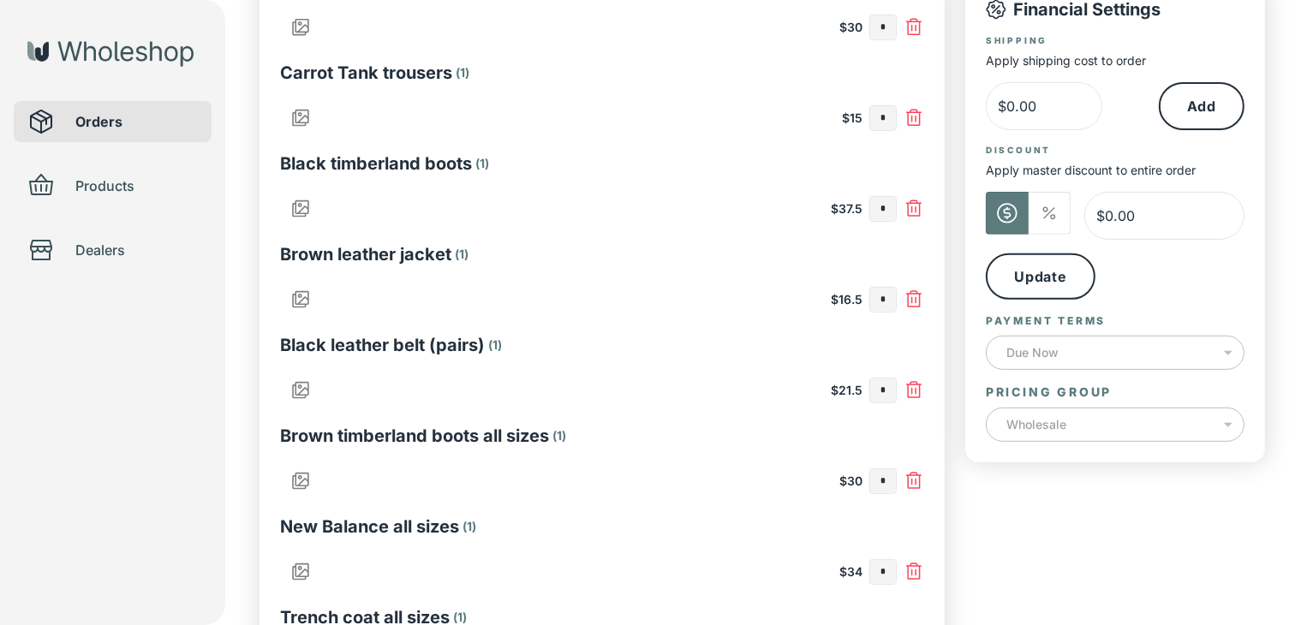
scroll to position [760, 0]
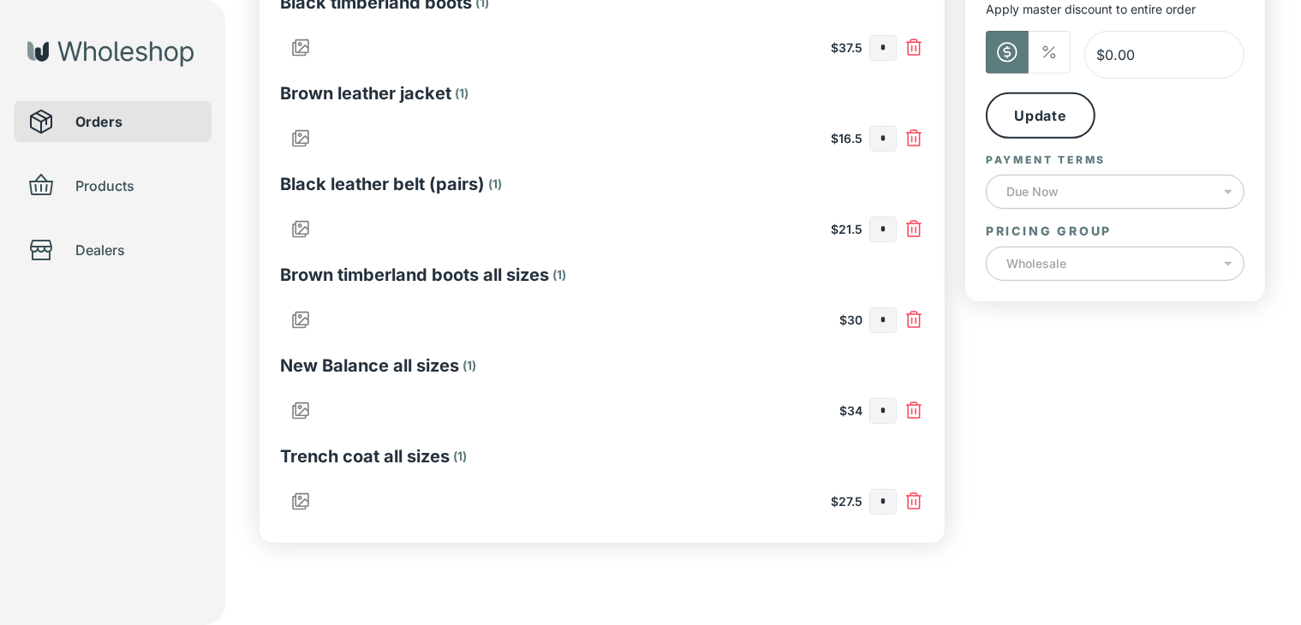
click at [886, 319] on input "*" at bounding box center [883, 320] width 26 height 24
type input "*"
click at [887, 409] on input "text" at bounding box center [883, 411] width 26 height 24
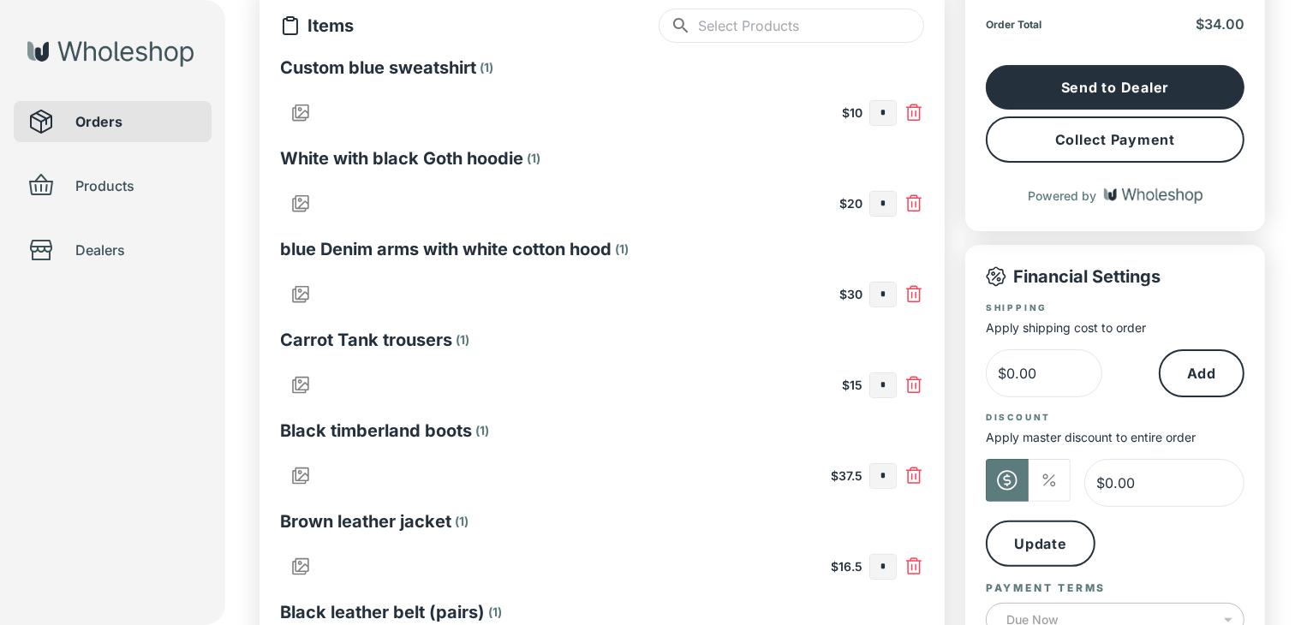
scroll to position [161, 0]
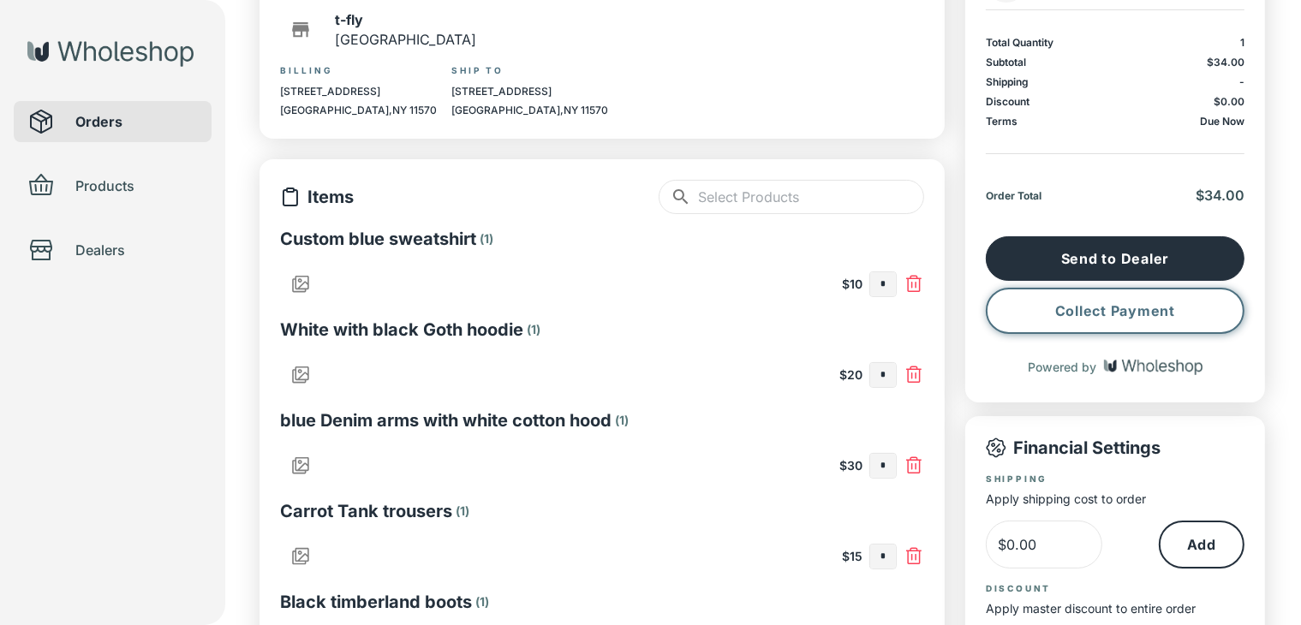
type input "*"
click at [1054, 311] on button "Collect Payment" at bounding box center [1115, 311] width 259 height 46
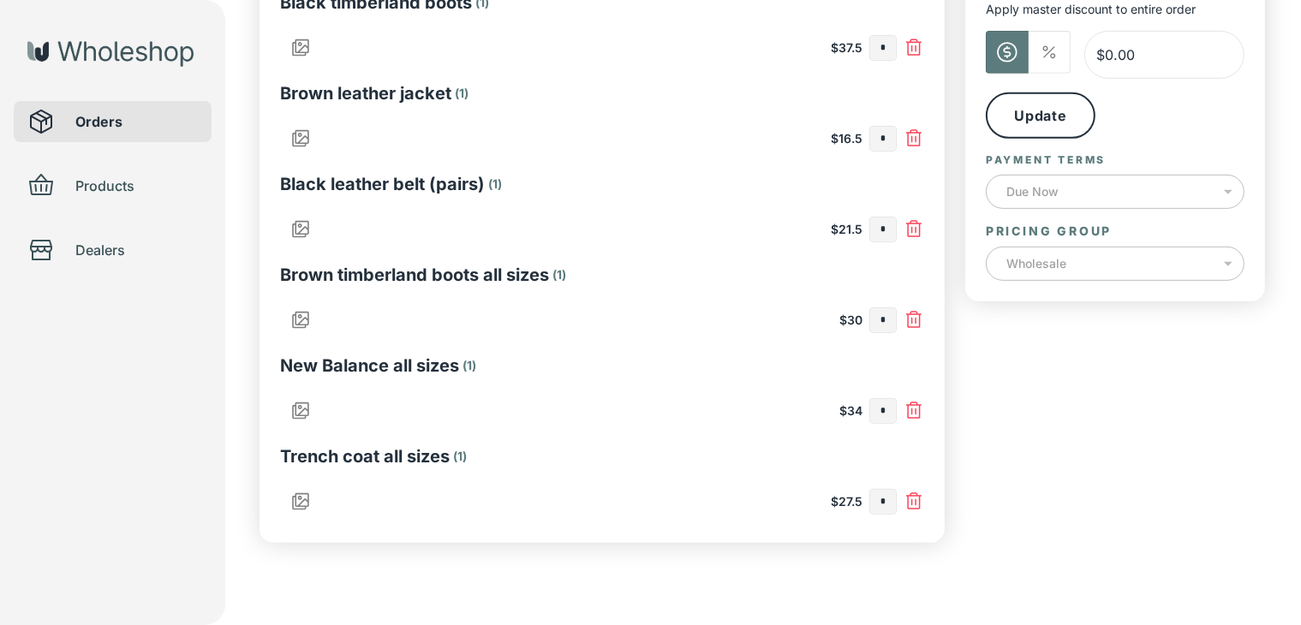
click at [885, 405] on input "*" at bounding box center [883, 411] width 26 height 24
type input "*"
click at [884, 502] on input "text" at bounding box center [883, 502] width 26 height 24
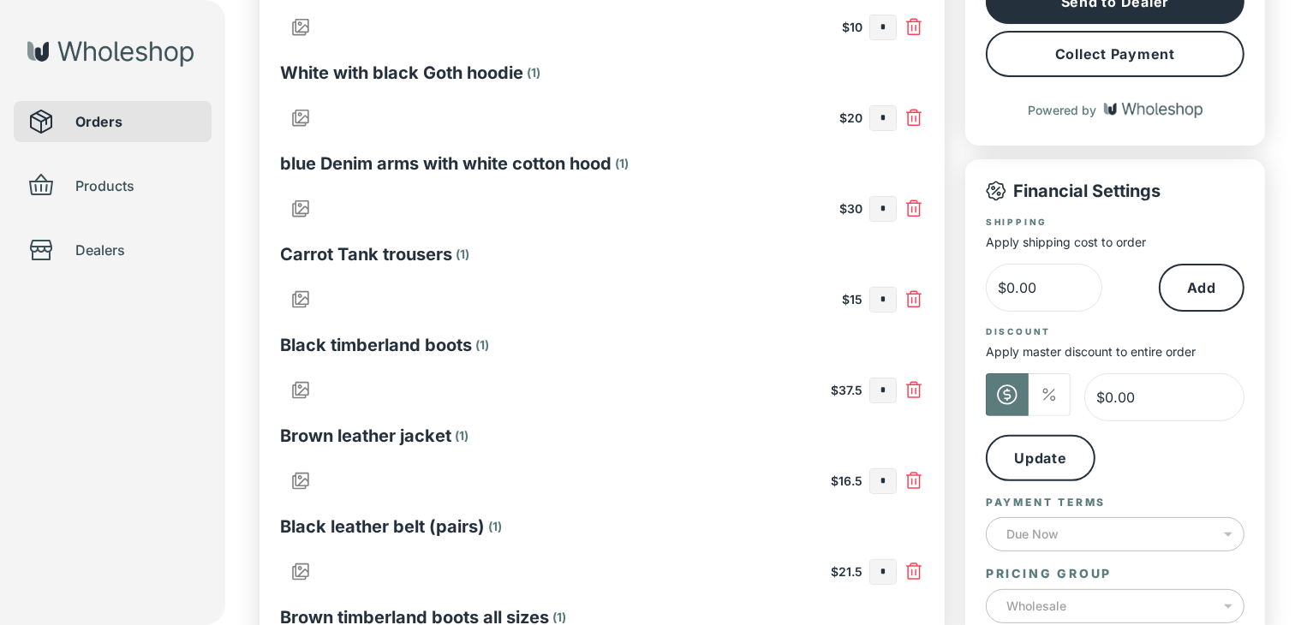
scroll to position [247, 0]
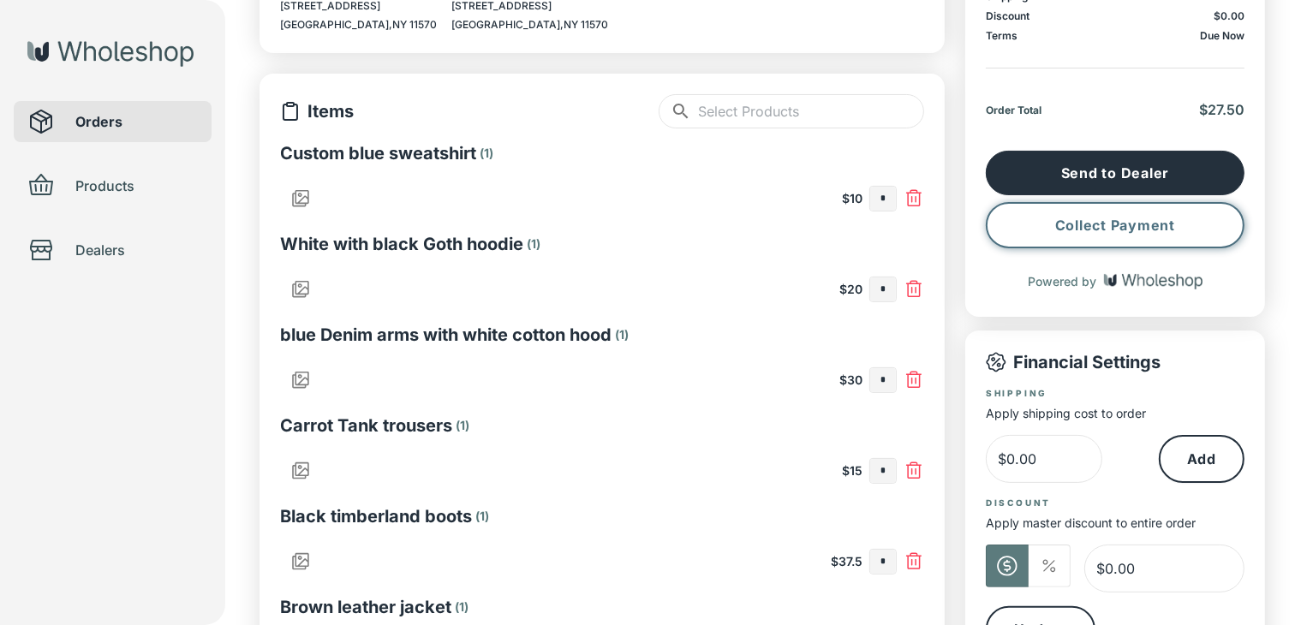
type input "*"
click at [1155, 214] on button "Collect Payment" at bounding box center [1115, 225] width 259 height 46
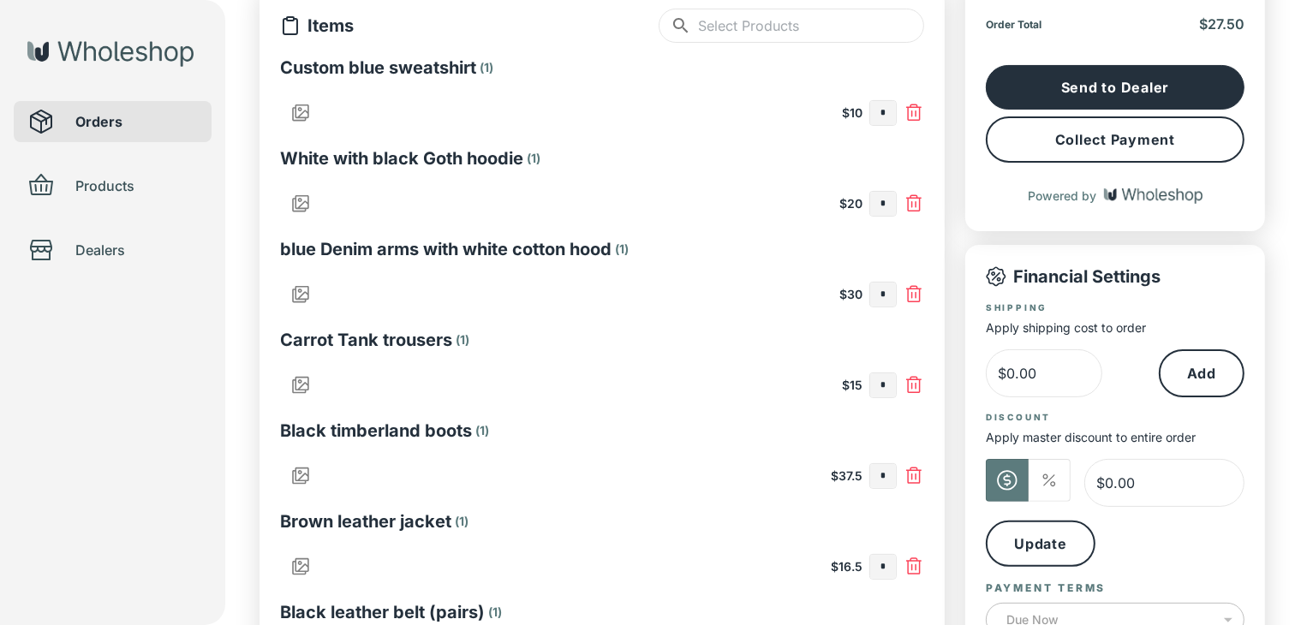
scroll to position [760, 0]
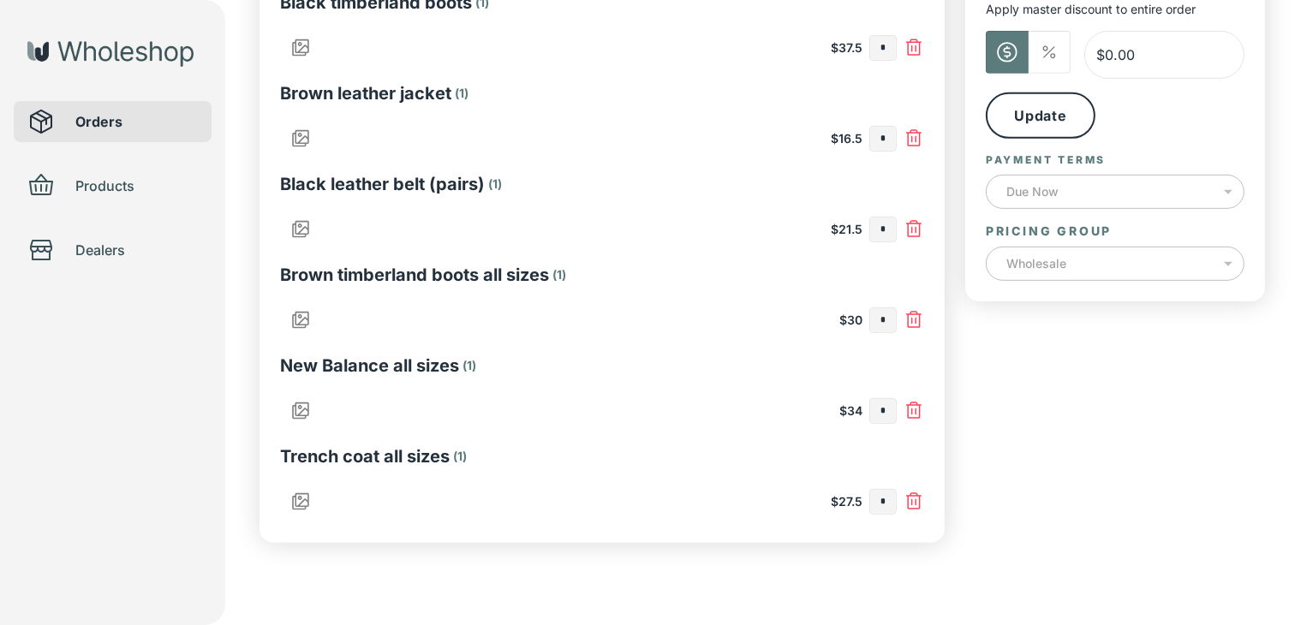
click at [890, 501] on input "*" at bounding box center [883, 502] width 26 height 24
type input "*"
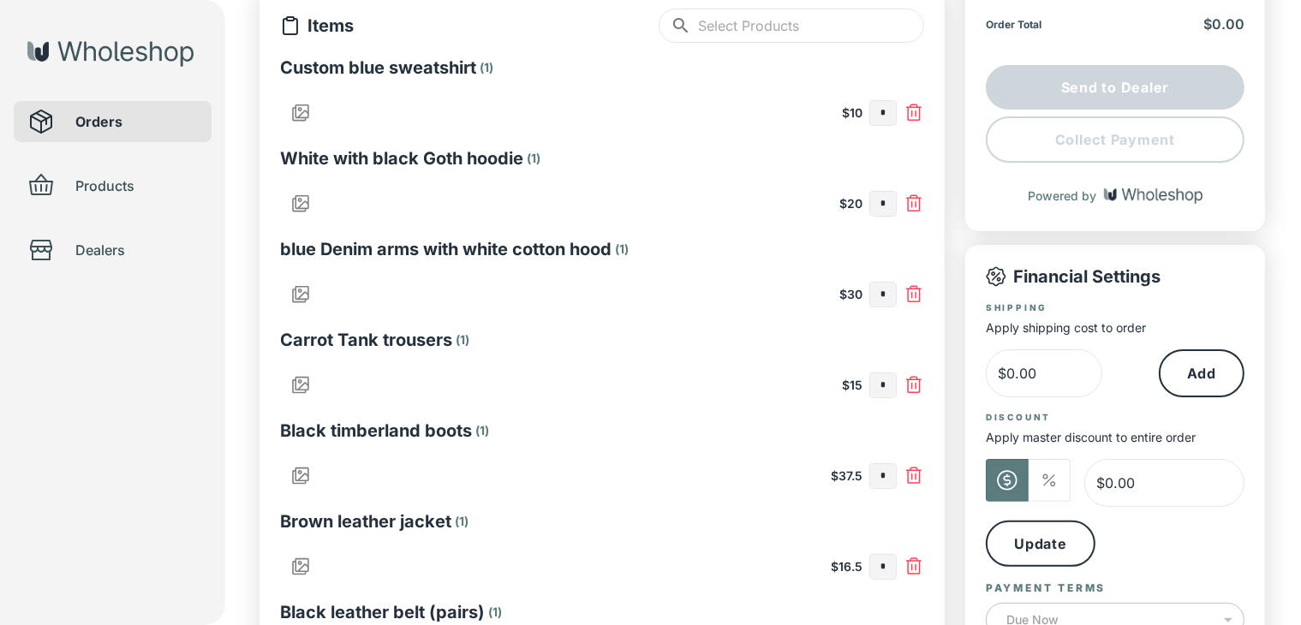
scroll to position [247, 0]
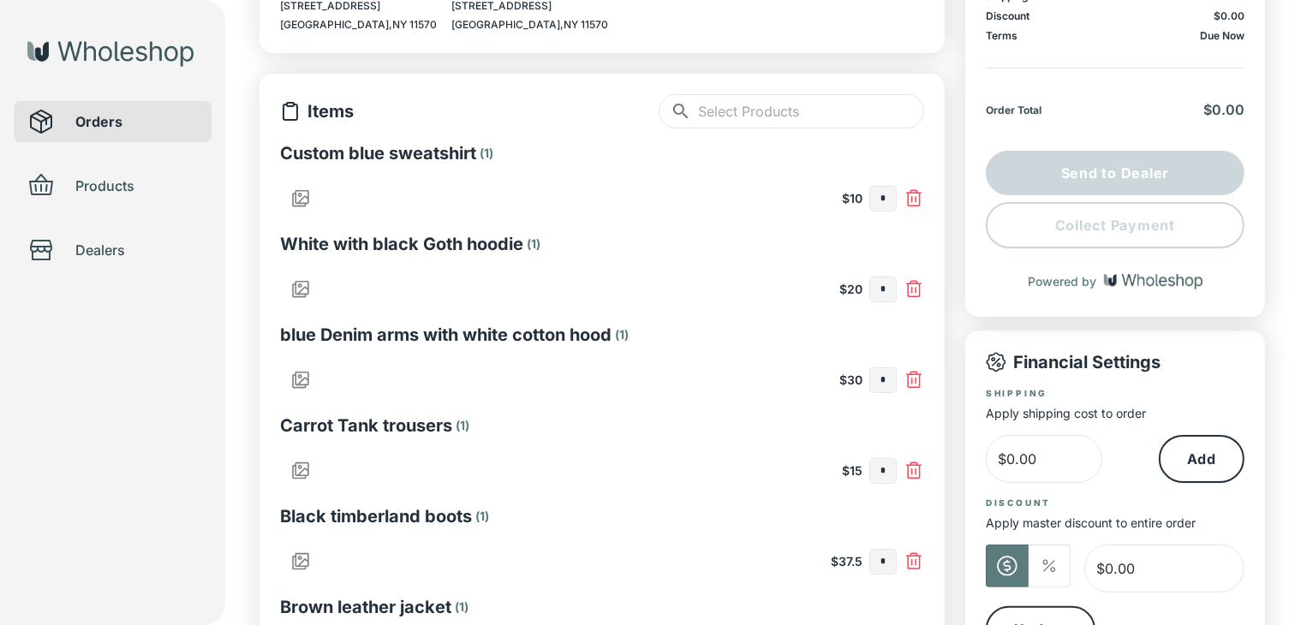
type input "*"
click at [892, 196] on input "text" at bounding box center [883, 199] width 26 height 24
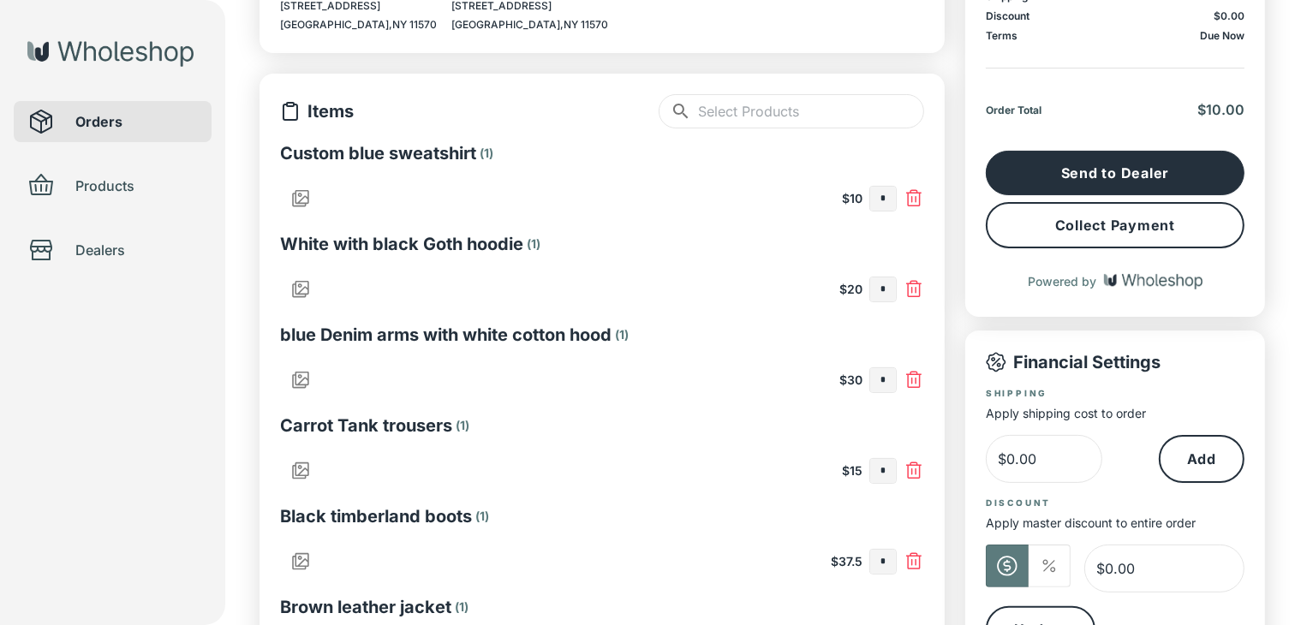
type input "*"
click at [887, 467] on input "text" at bounding box center [883, 471] width 26 height 24
type input "*"
click at [1059, 230] on button "Collect Payment" at bounding box center [1115, 225] width 259 height 46
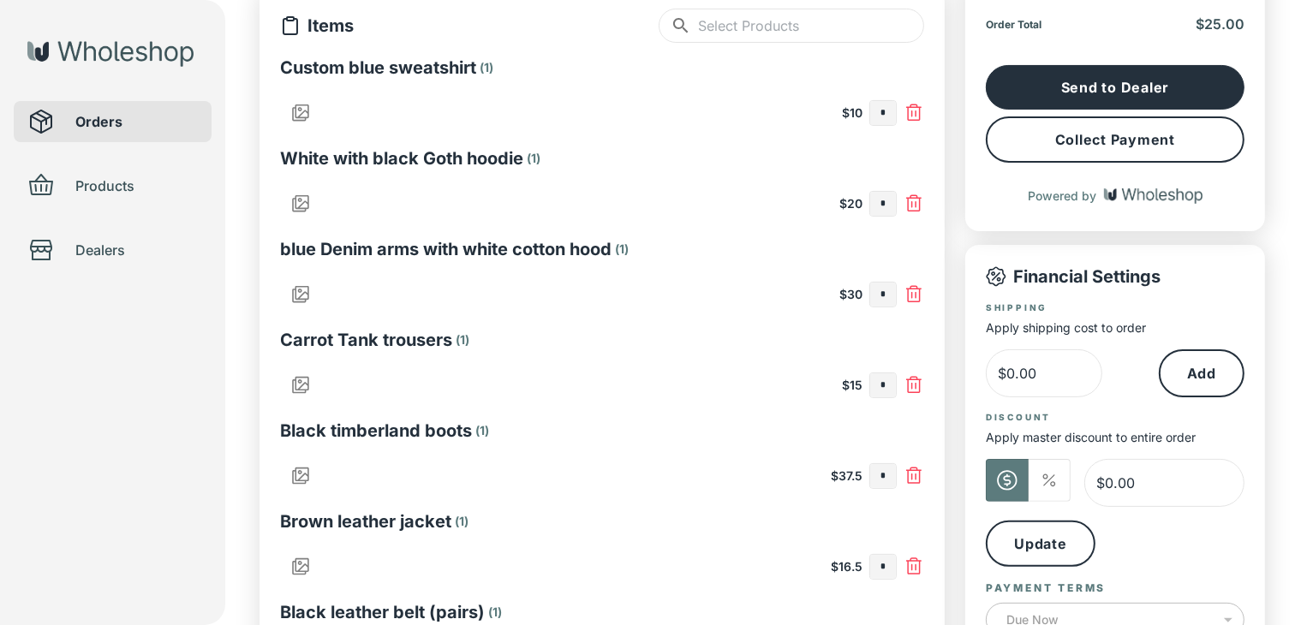
click at [891, 385] on input "*" at bounding box center [883, 385] width 26 height 24
type input "*"
click at [886, 568] on input "text" at bounding box center [883, 567] width 26 height 24
type input "*"
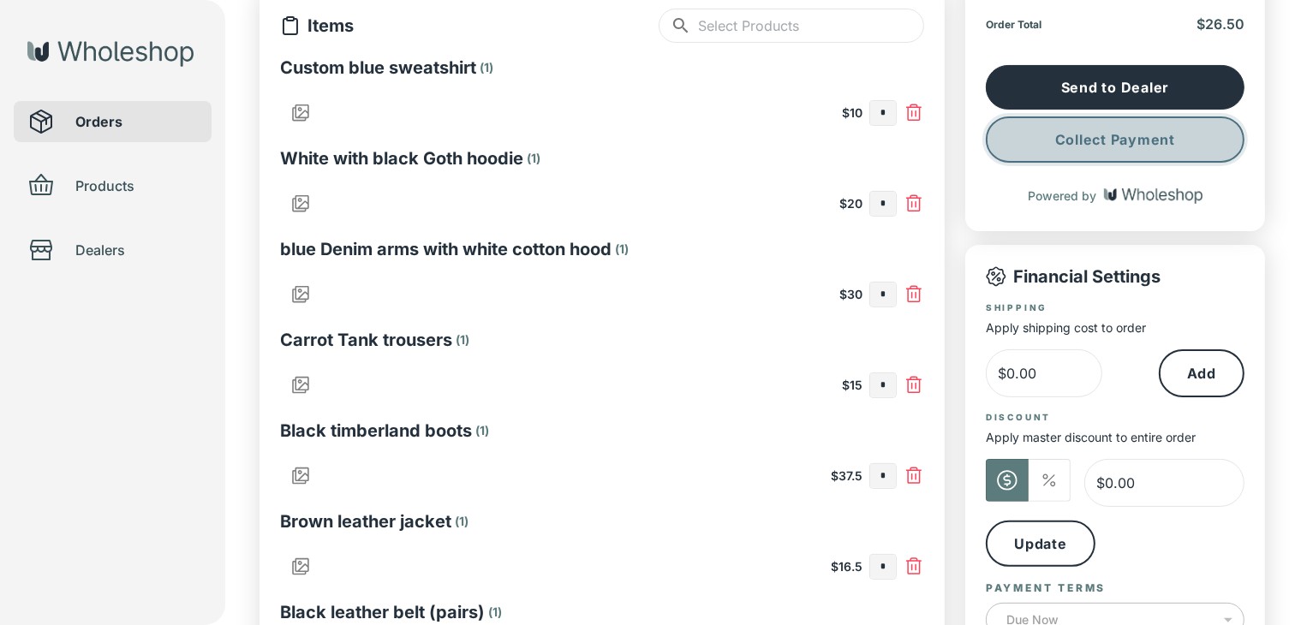
click at [1117, 148] on button "Collect Payment" at bounding box center [1115, 139] width 259 height 46
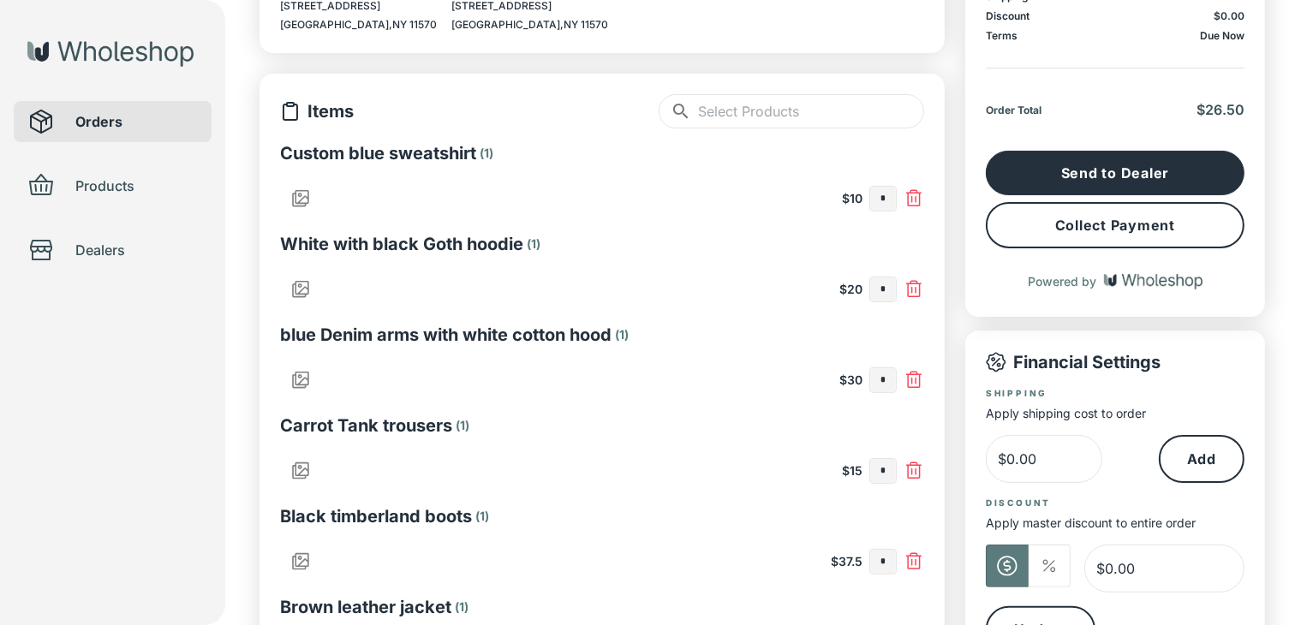
scroll to position [589, 0]
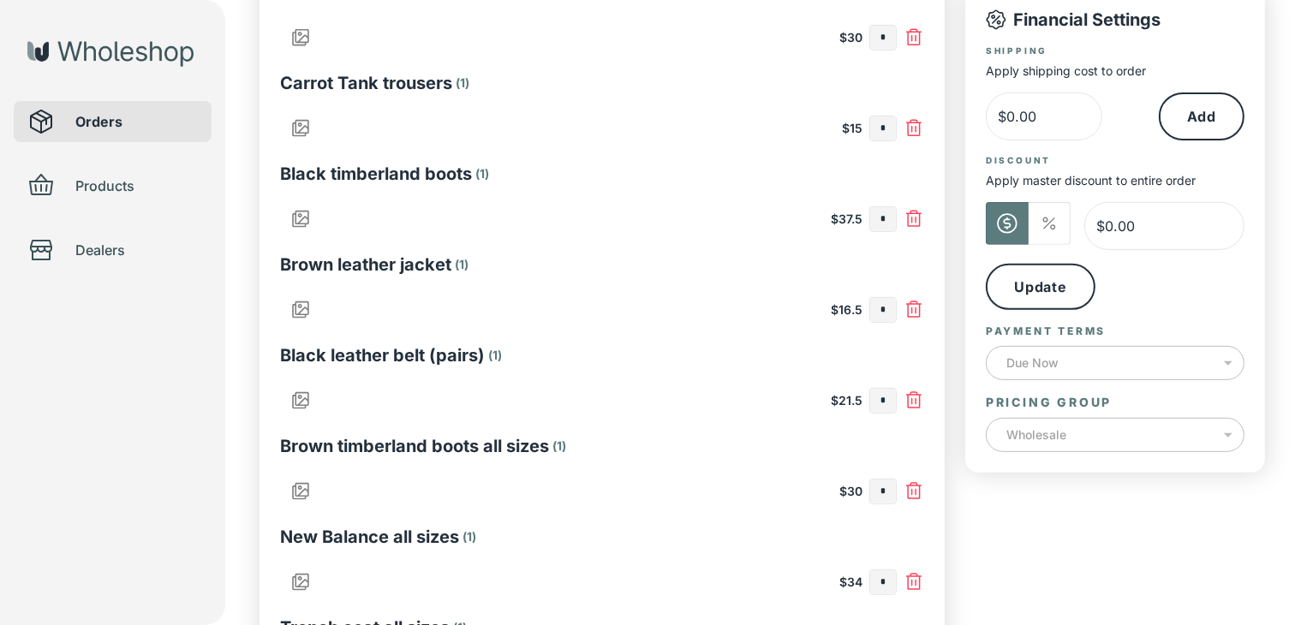
click at [886, 313] on input "*" at bounding box center [883, 310] width 26 height 24
type input "*"
click at [873, 397] on input "text" at bounding box center [883, 401] width 26 height 24
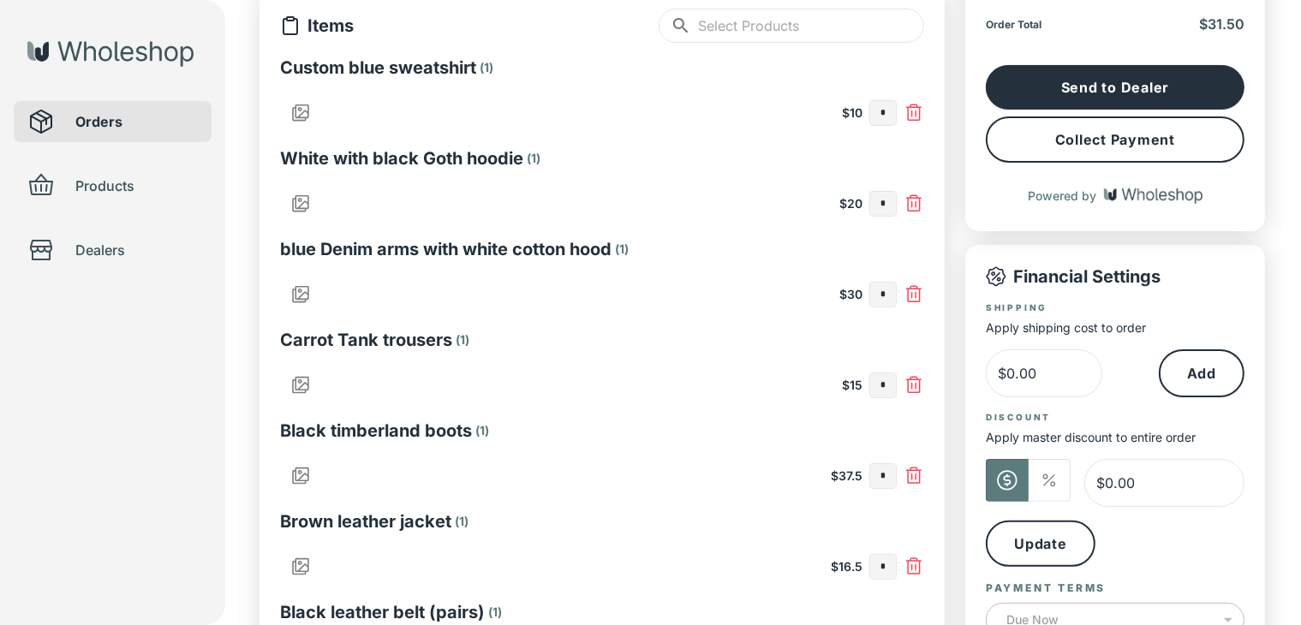
scroll to position [161, 0]
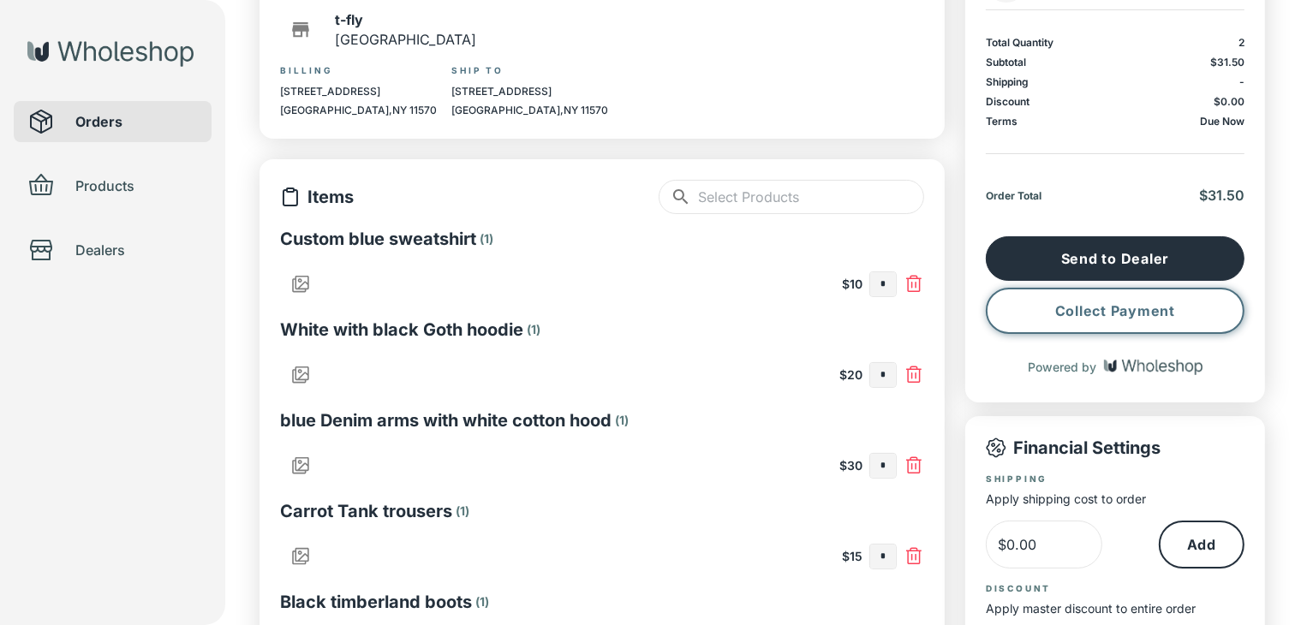
type input "*"
click at [1163, 311] on button "Collect Payment" at bounding box center [1115, 311] width 259 height 46
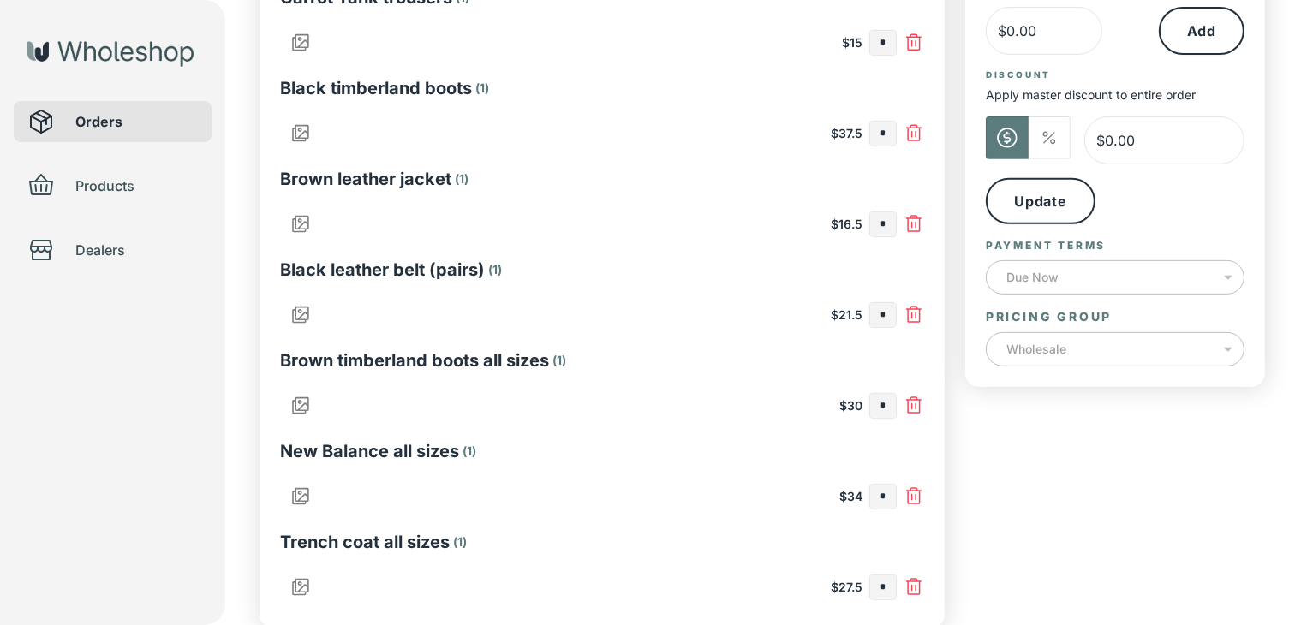
scroll to position [760, 0]
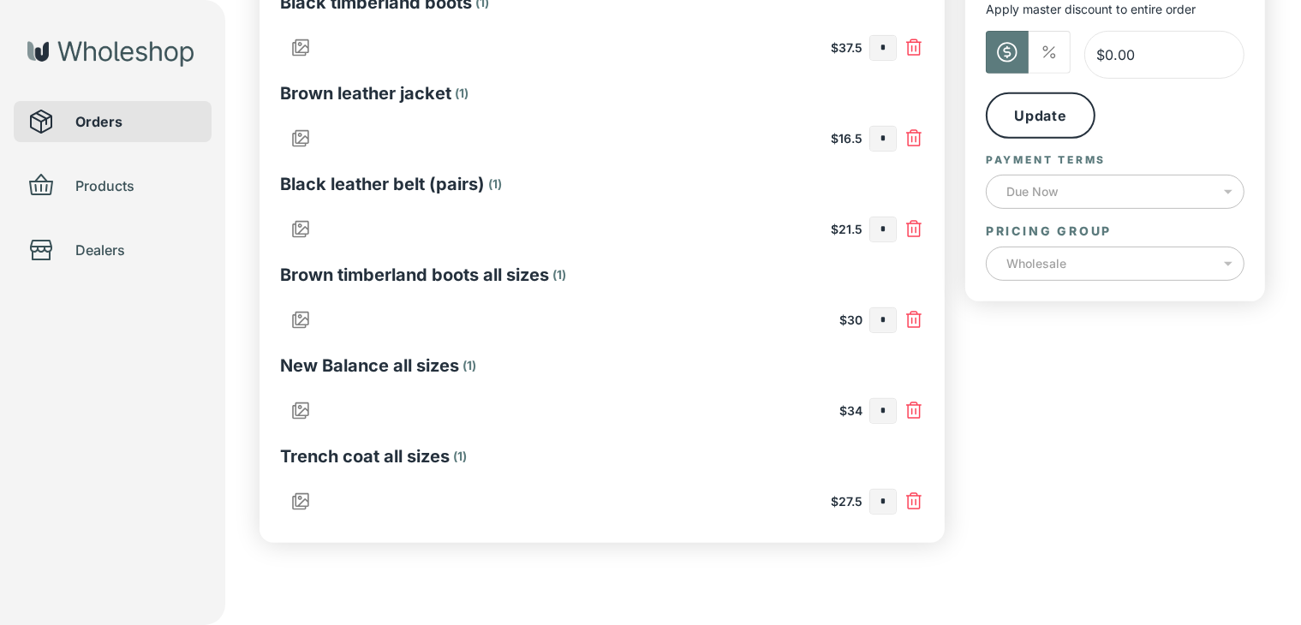
click at [892, 235] on input "*" at bounding box center [883, 230] width 26 height 24
type input "*"
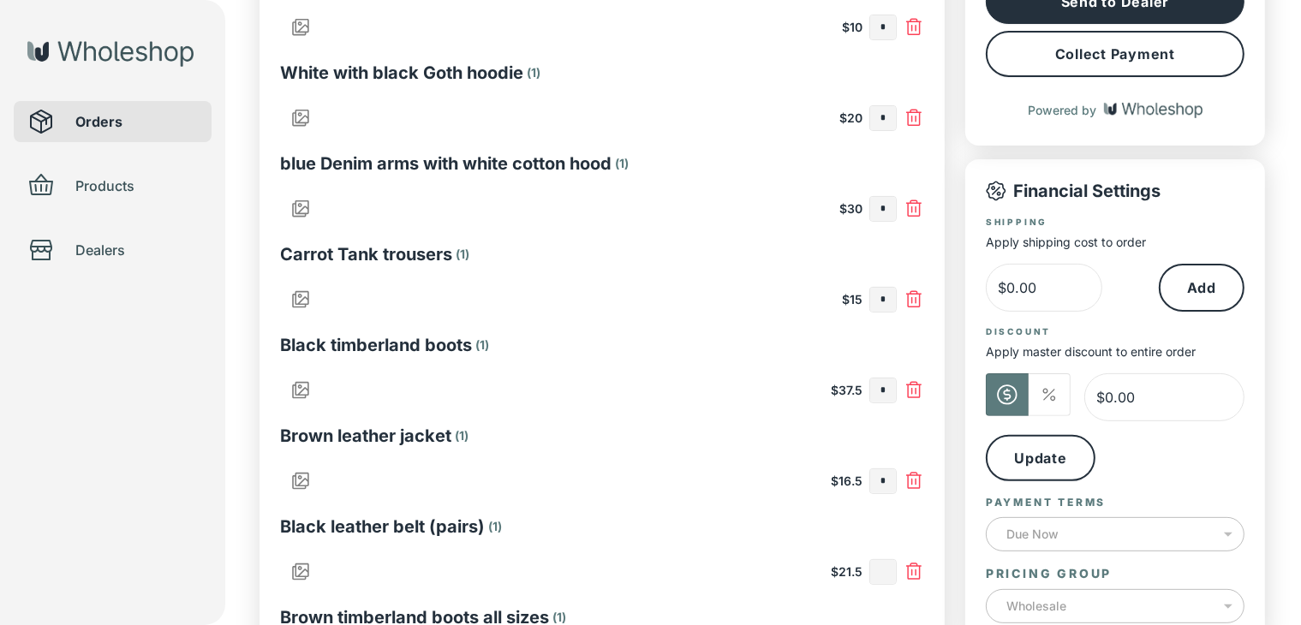
scroll to position [332, 0]
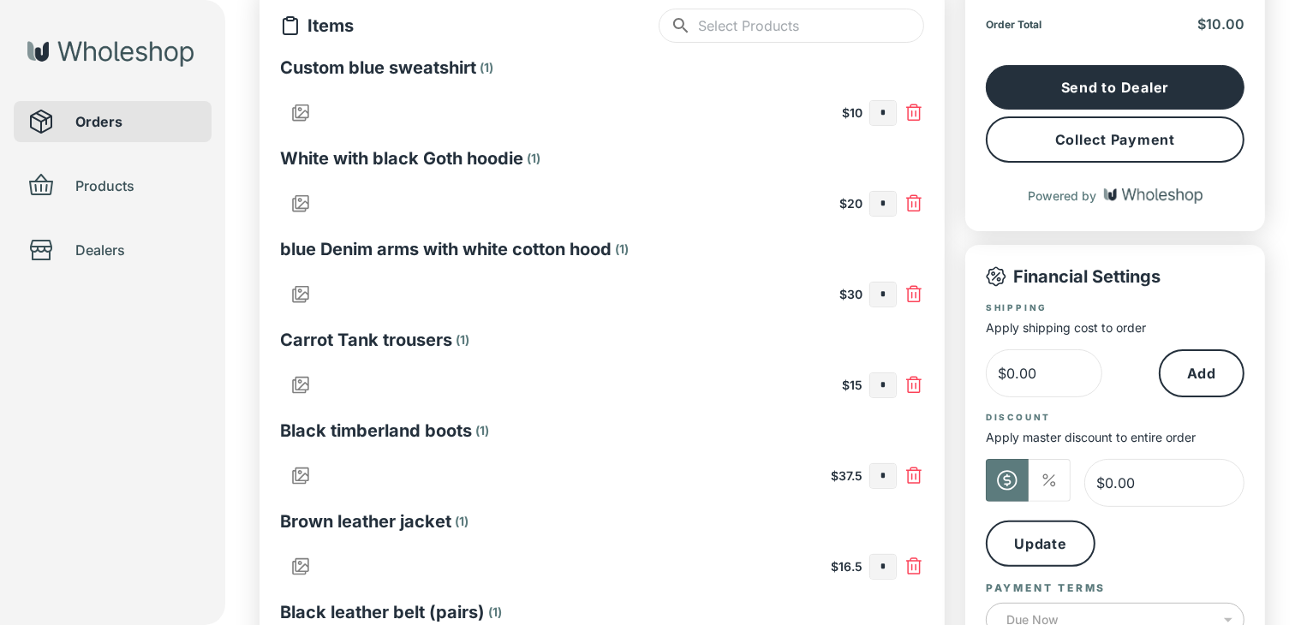
type input "*"
click at [890, 118] on input "*" at bounding box center [883, 113] width 26 height 24
type input "*"
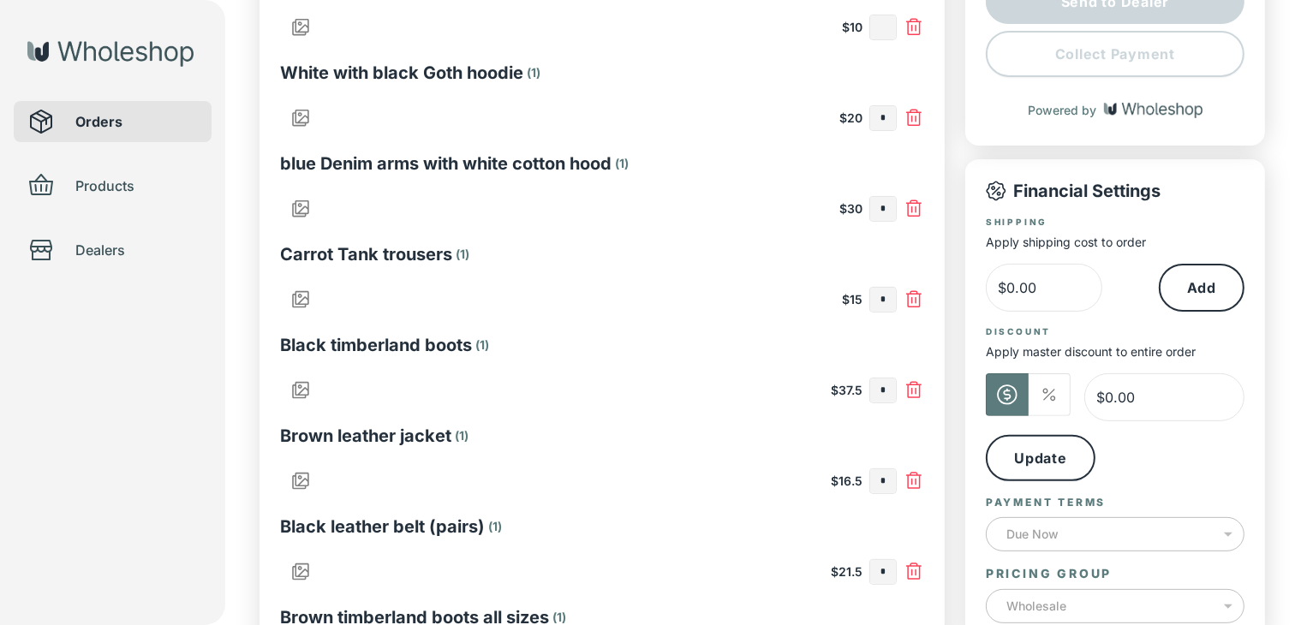
scroll to position [504, 0]
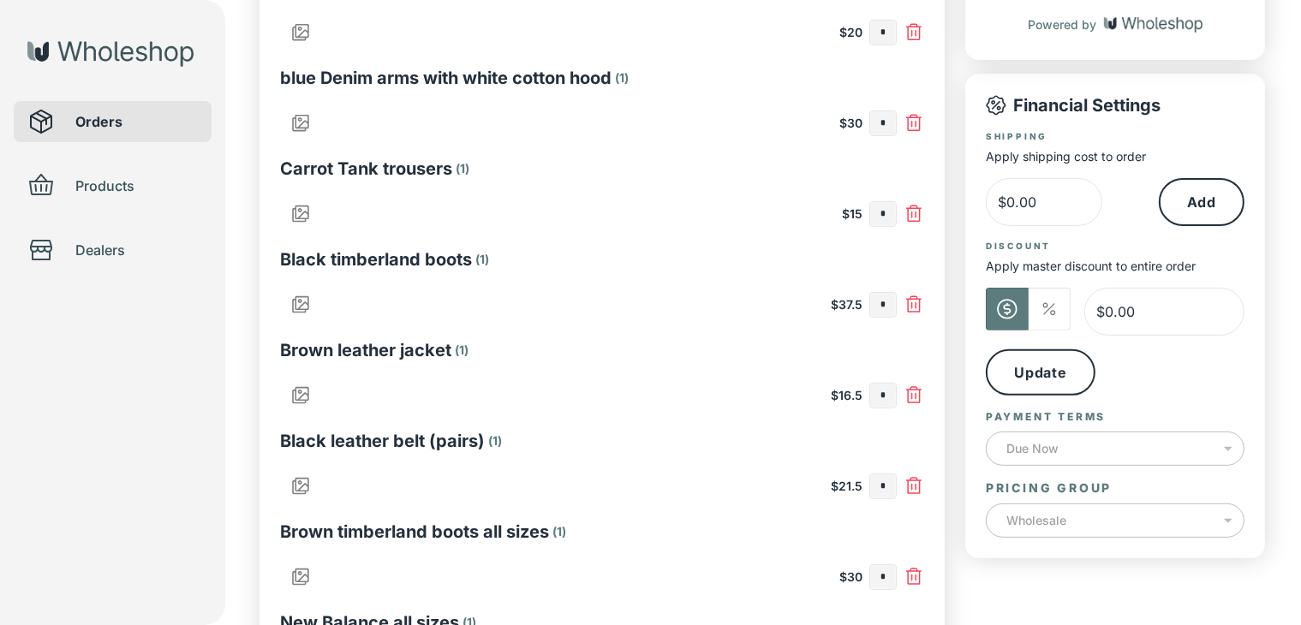
type input "*"
click at [880, 213] on input "text" at bounding box center [883, 214] width 26 height 24
type input "*"
click at [890, 393] on input "text" at bounding box center [883, 396] width 26 height 24
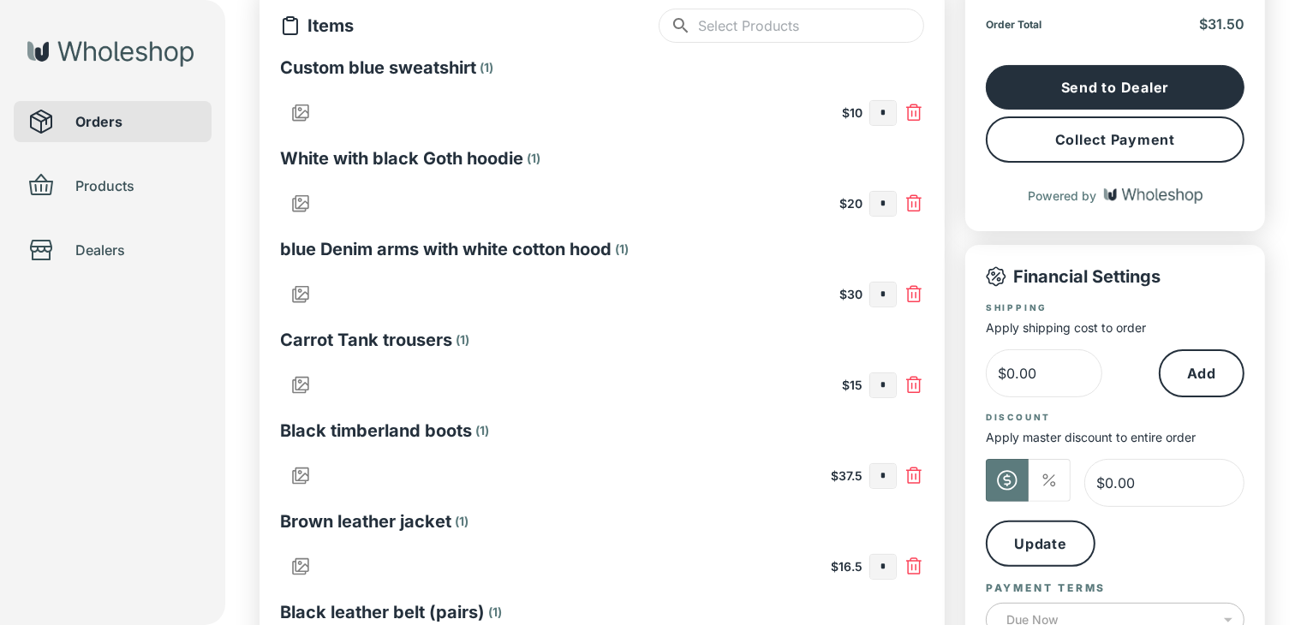
scroll to position [75, 0]
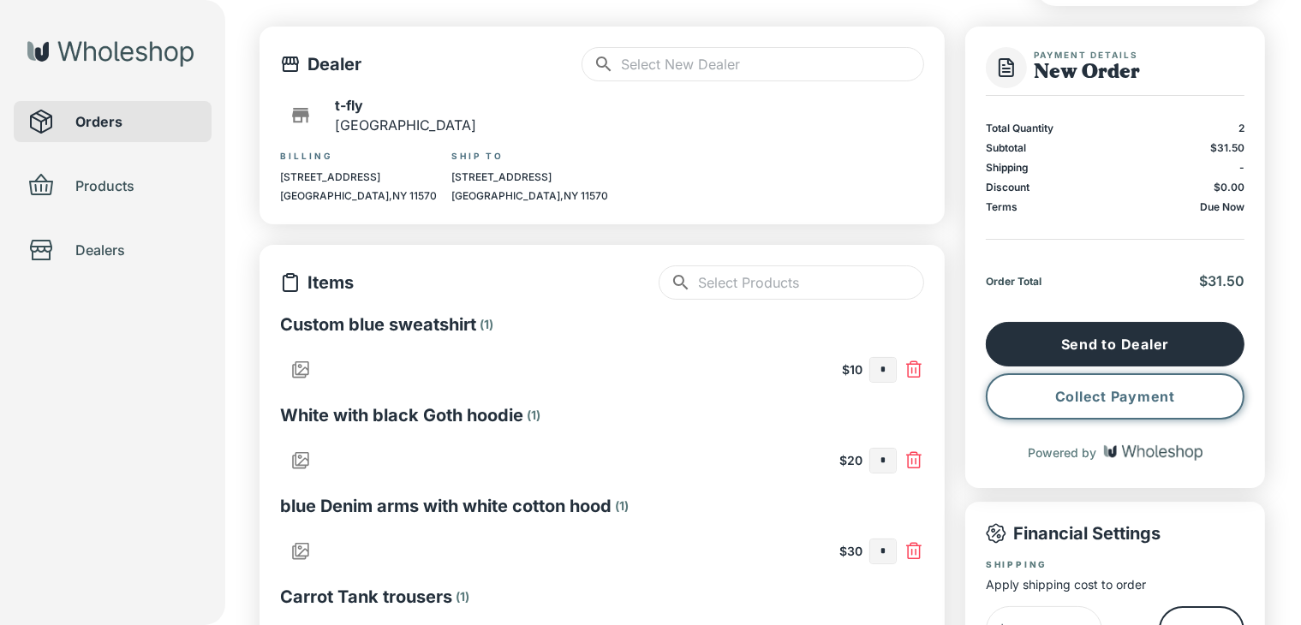
type input "*"
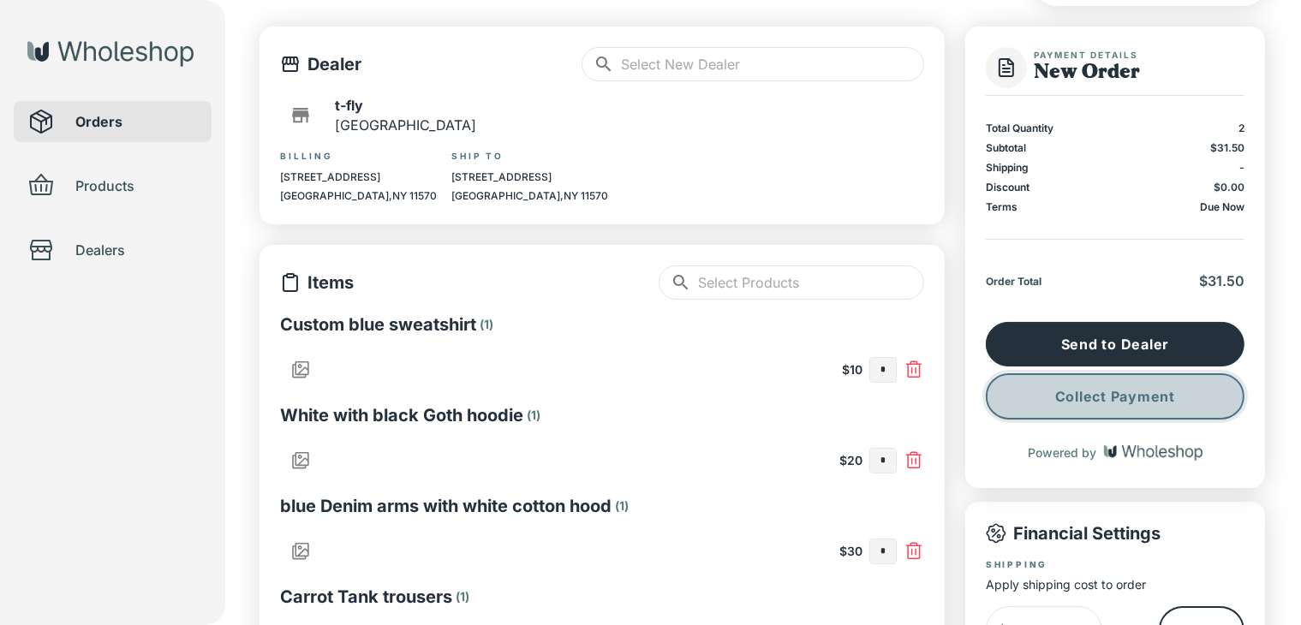
click at [1140, 404] on button "Collect Payment" at bounding box center [1115, 396] width 259 height 46
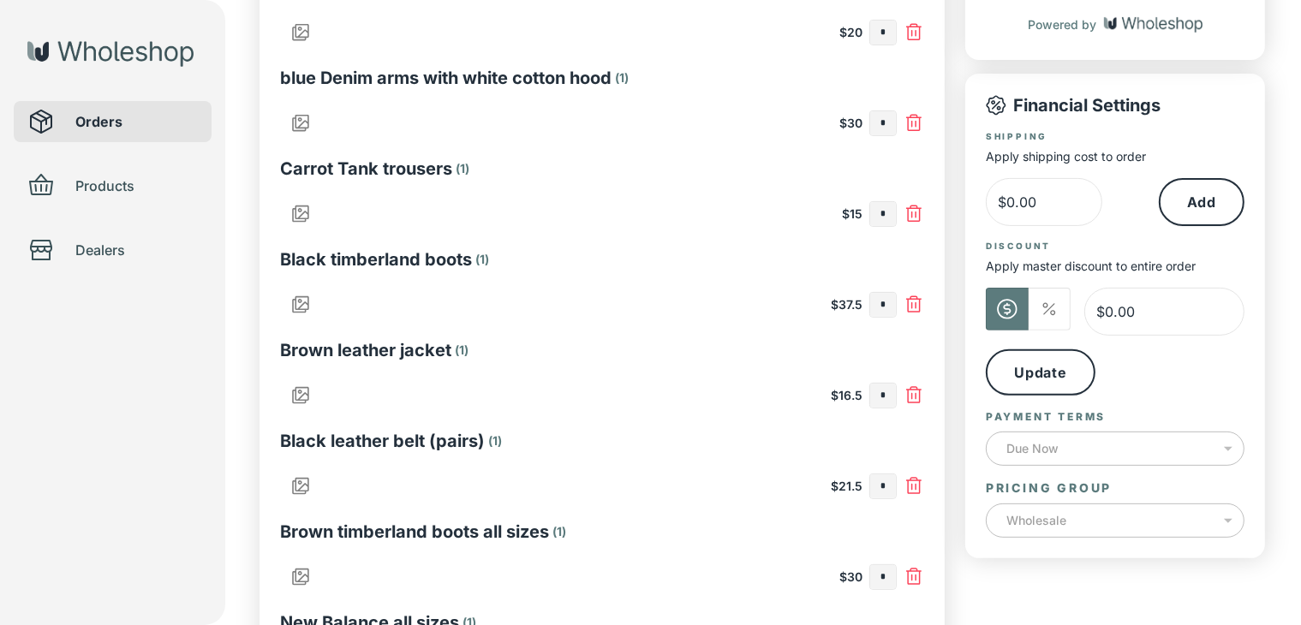
scroll to position [589, 0]
